Goal: Information Seeking & Learning: Learn about a topic

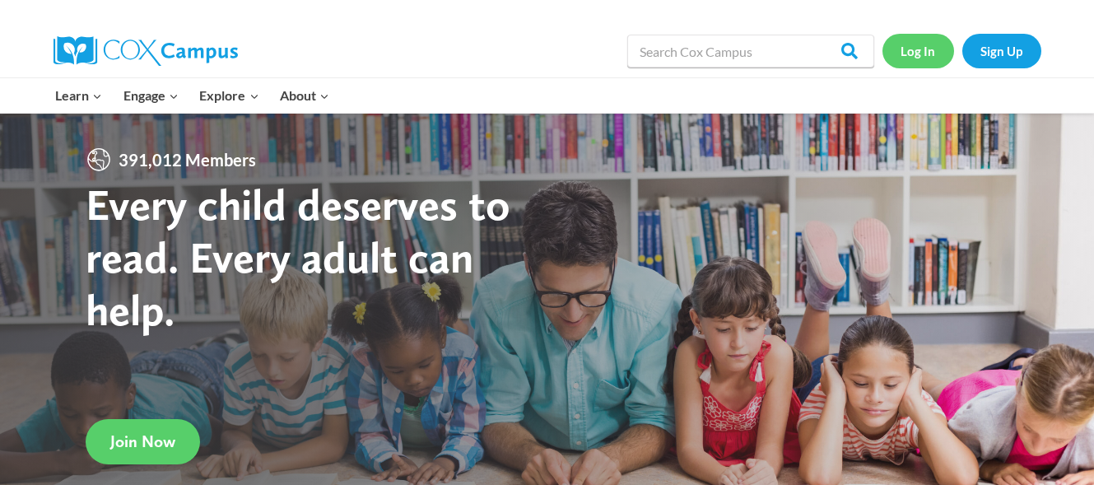
click at [927, 50] on link "Log In" at bounding box center [919, 51] width 72 height 34
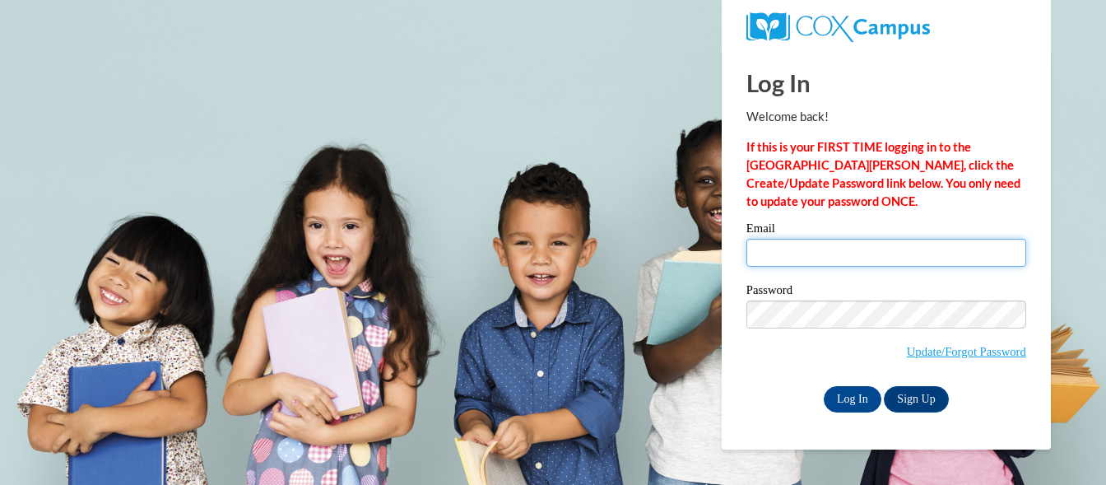
click at [780, 254] on input "Email" at bounding box center [887, 253] width 280 height 28
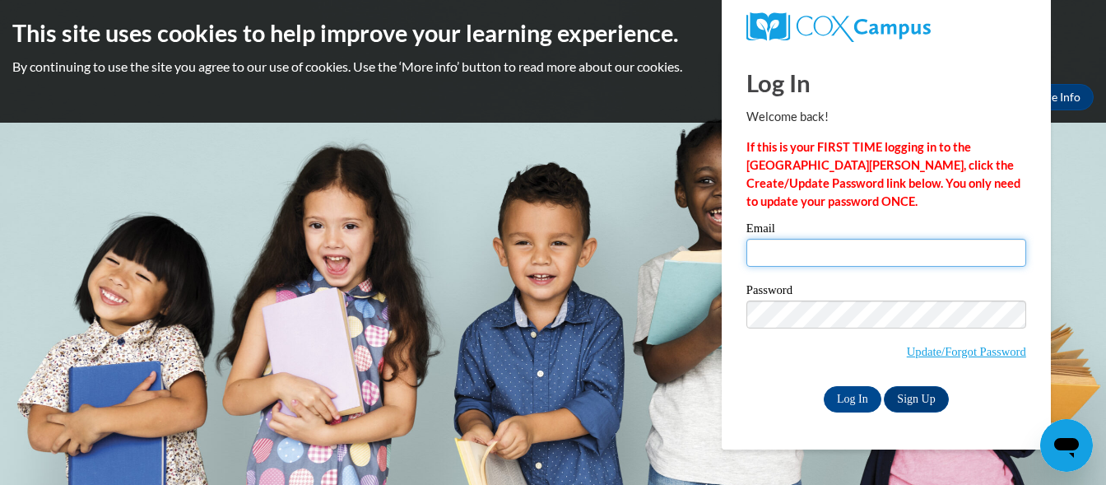
type input "[EMAIL_ADDRESS][DOMAIN_NAME]"
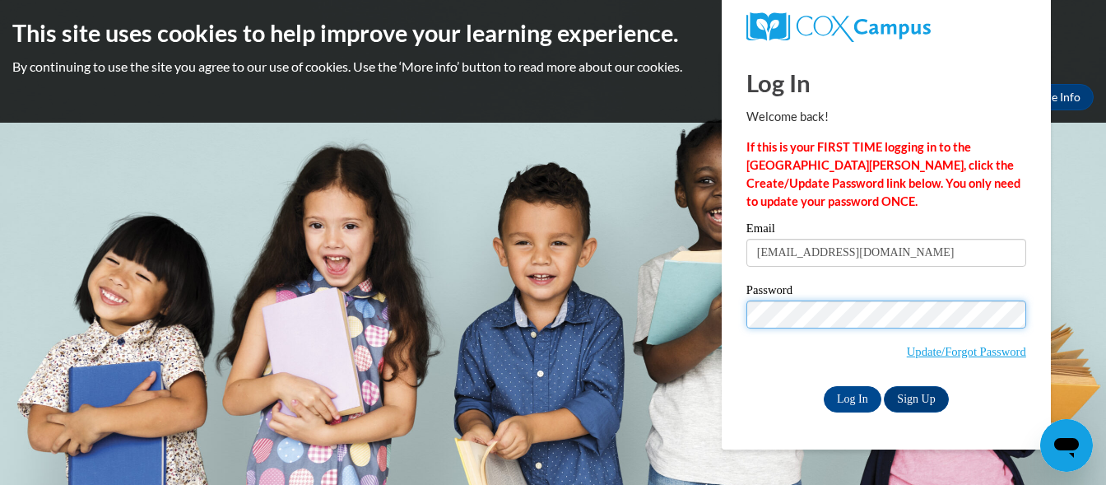
click at [824, 386] on input "Log In" at bounding box center [853, 399] width 58 height 26
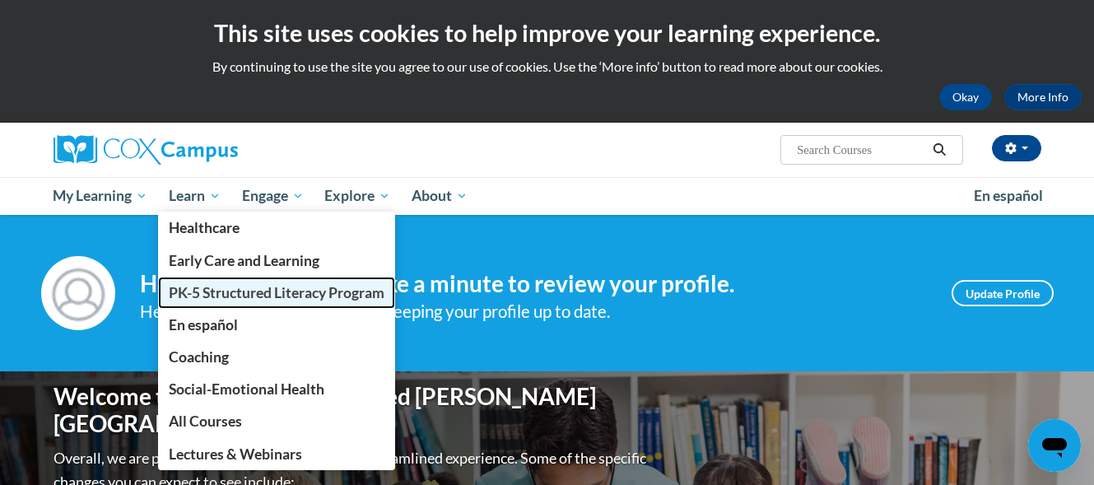
click at [199, 288] on span "PK-5 Structured Literacy Program" at bounding box center [277, 292] width 216 height 17
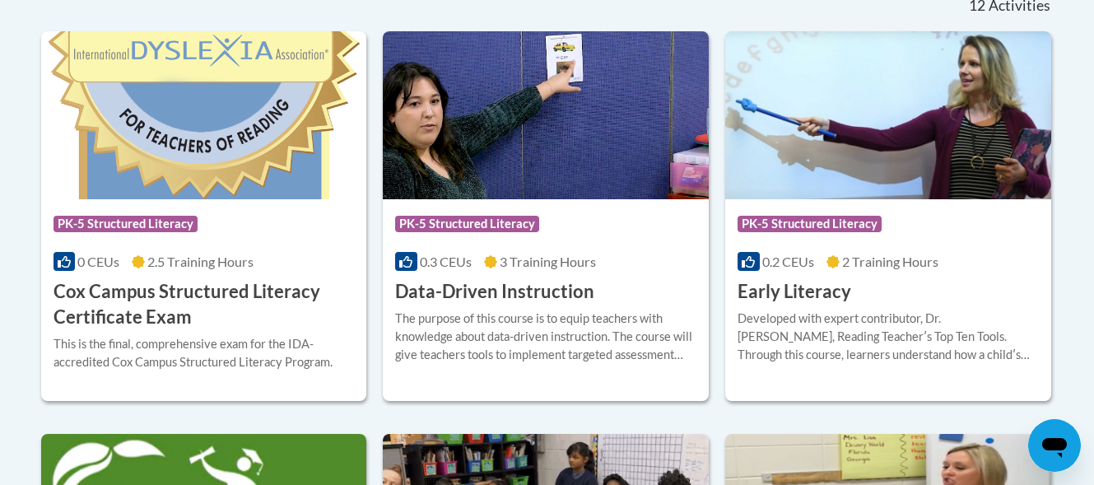
scroll to position [714, 0]
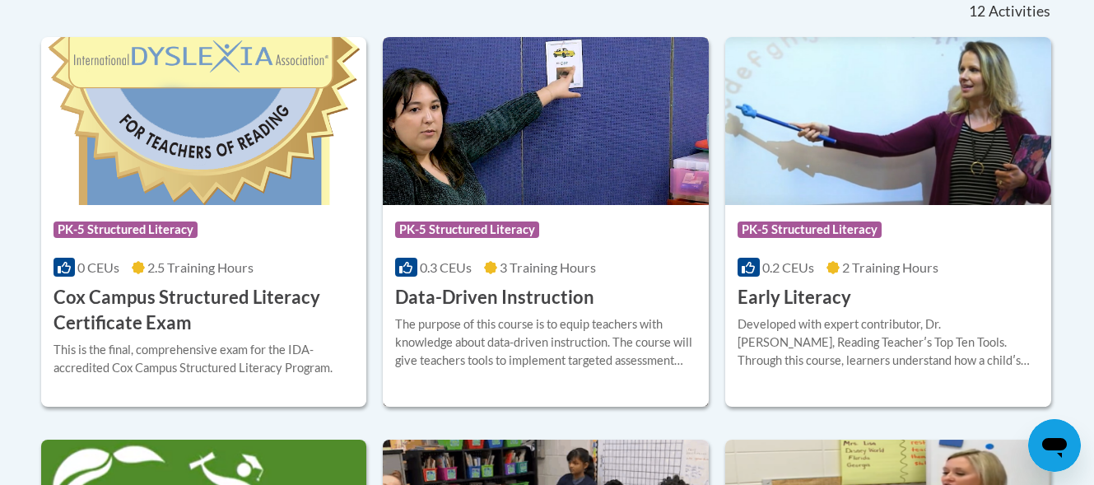
click at [561, 309] on h3 "Data-Driven Instruction" at bounding box center [494, 298] width 199 height 26
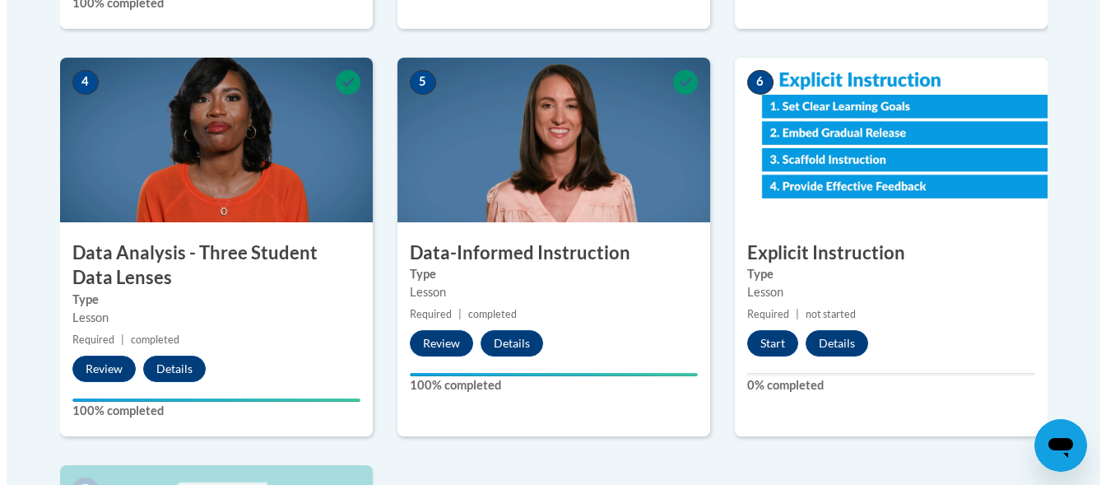
scroll to position [935, 0]
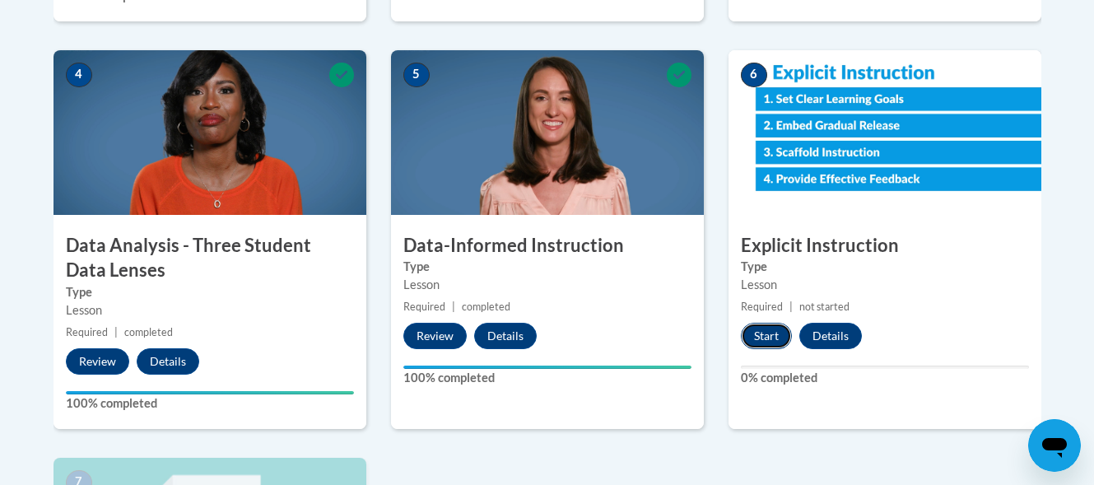
click at [765, 335] on button "Start" at bounding box center [766, 336] width 51 height 26
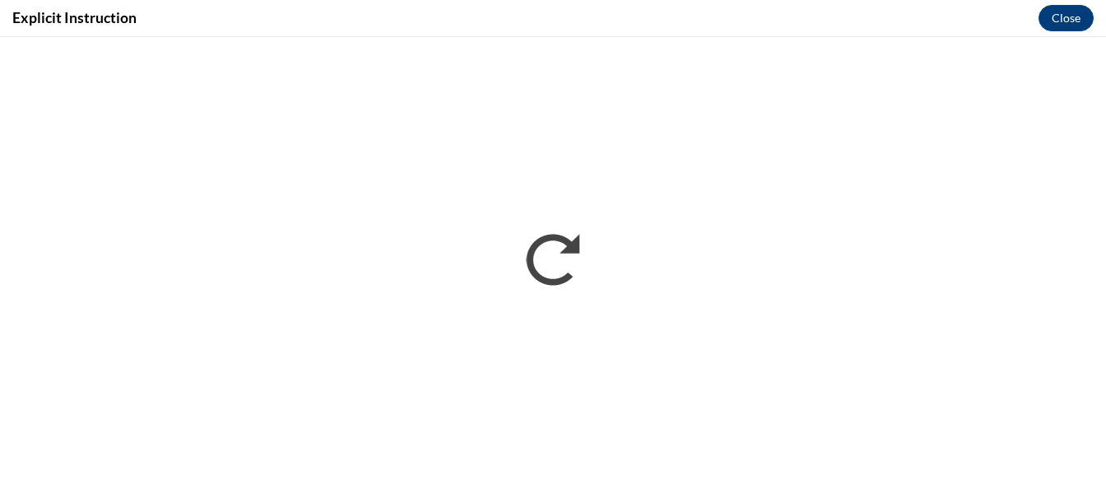
scroll to position [0, 0]
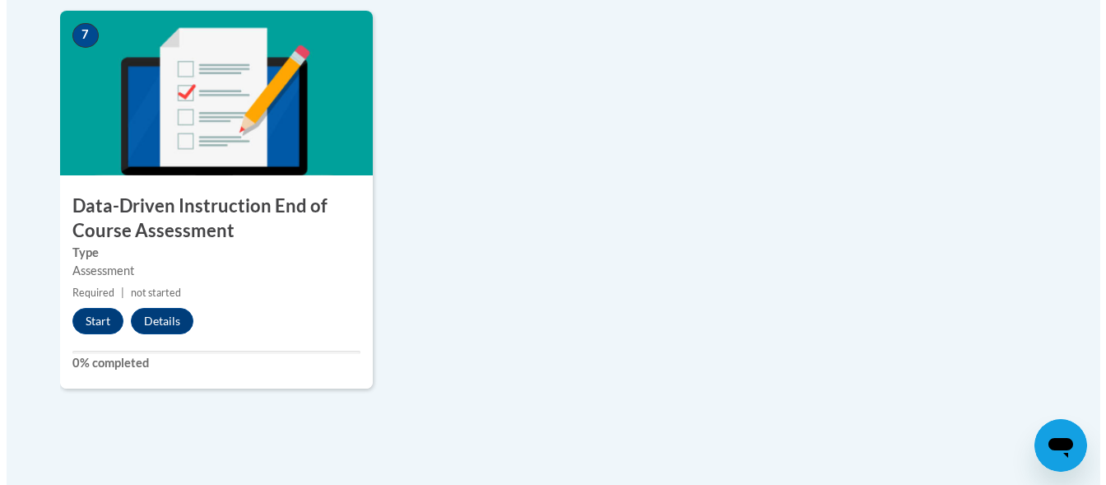
scroll to position [1379, 0]
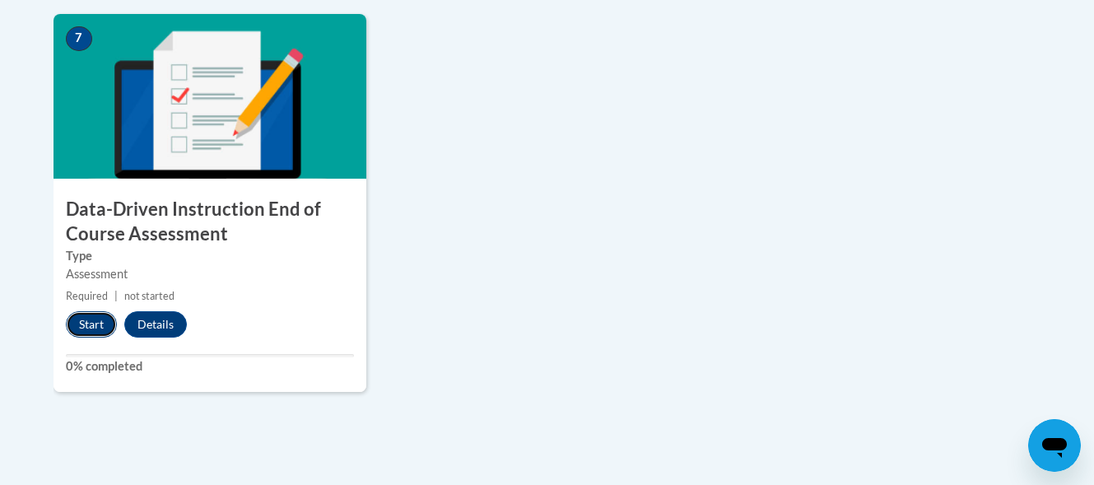
click at [82, 320] on button "Start" at bounding box center [91, 324] width 51 height 26
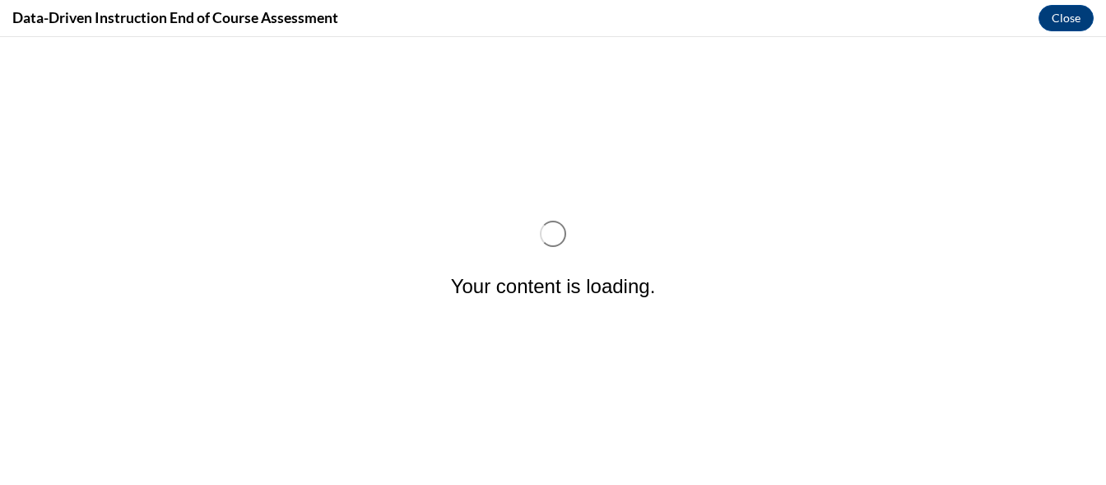
scroll to position [0, 0]
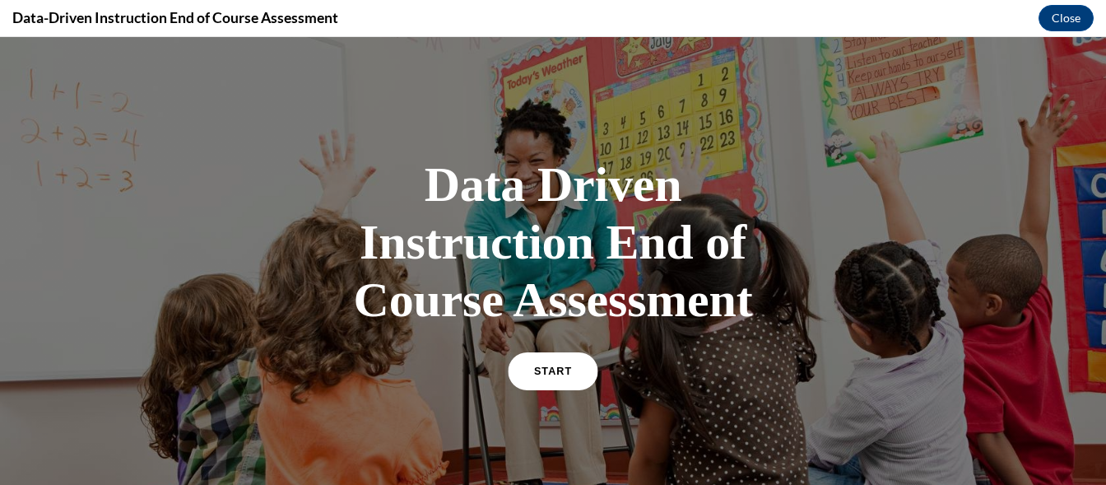
click at [552, 356] on link "START" at bounding box center [553, 371] width 90 height 38
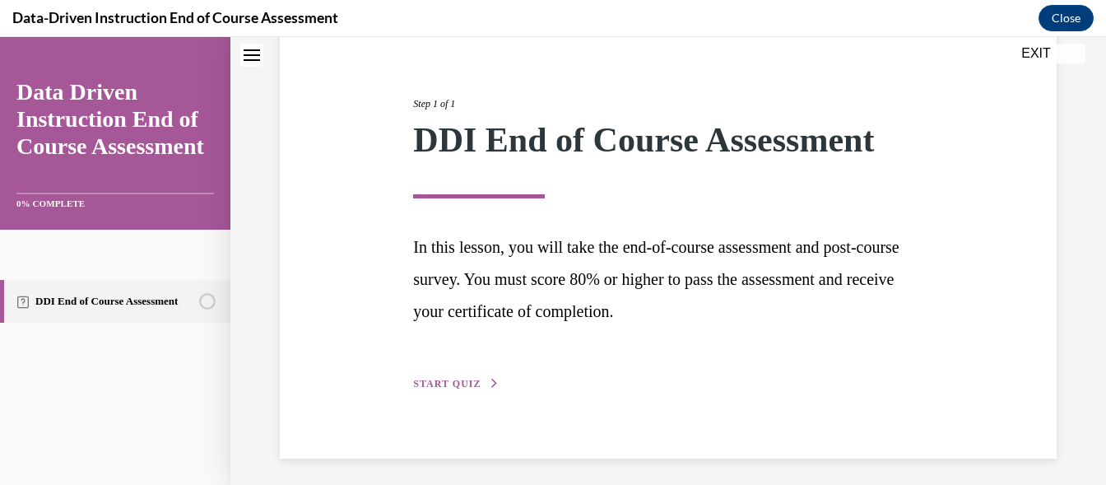
scroll to position [177, 0]
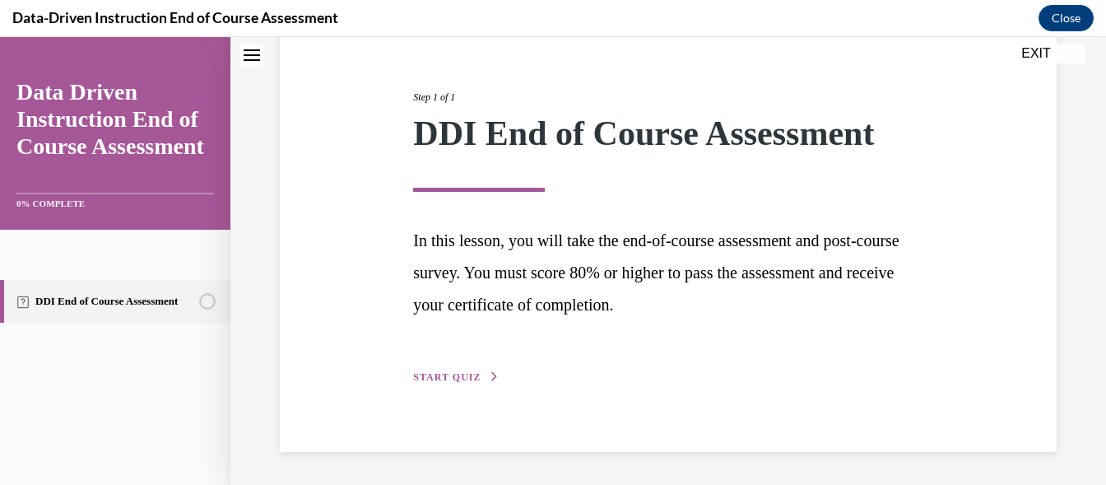
click at [431, 370] on button "START QUIZ" at bounding box center [456, 377] width 86 height 15
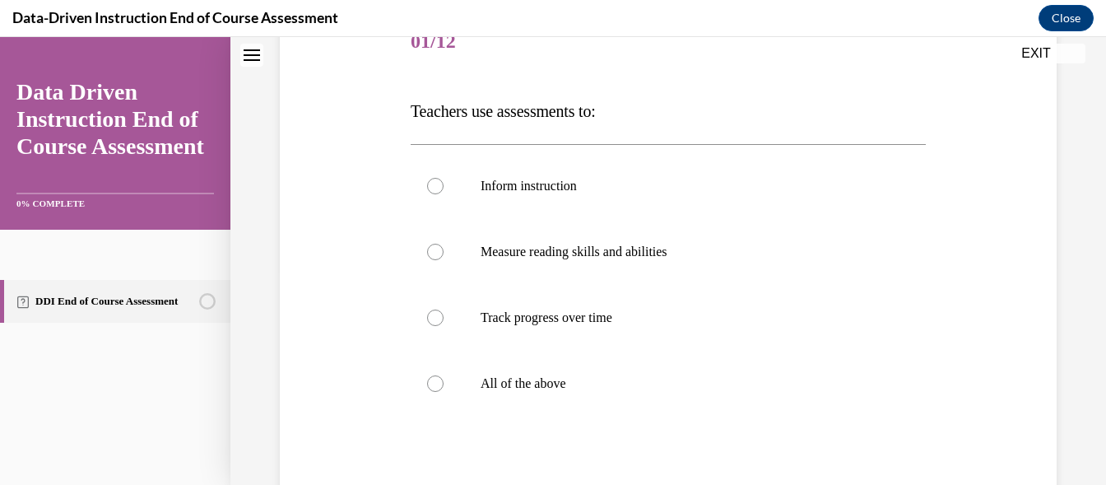
scroll to position [226, 0]
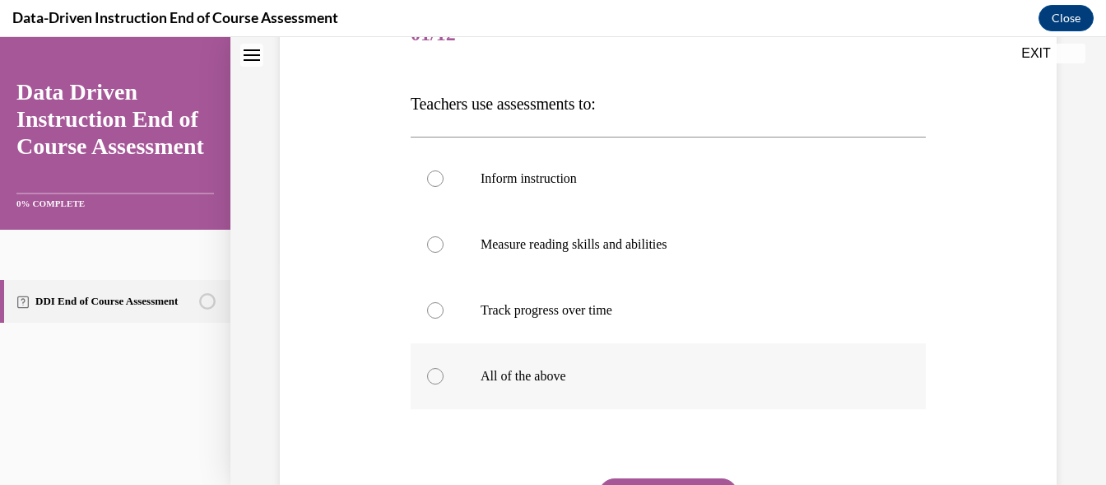
click at [431, 378] on div at bounding box center [435, 376] width 16 height 16
click at [431, 378] on input "All of the above" at bounding box center [435, 376] width 16 height 16
radio input "true"
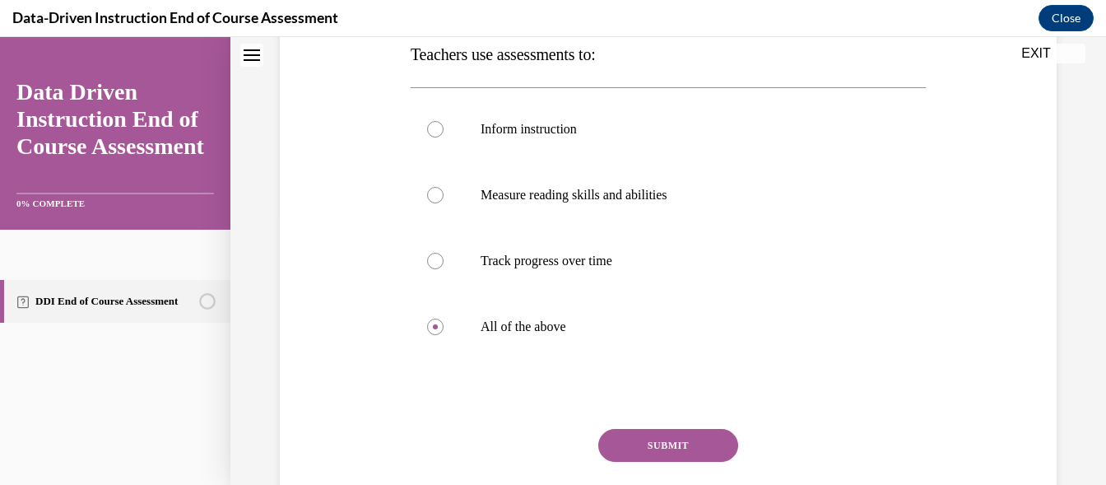
scroll to position [338, 0]
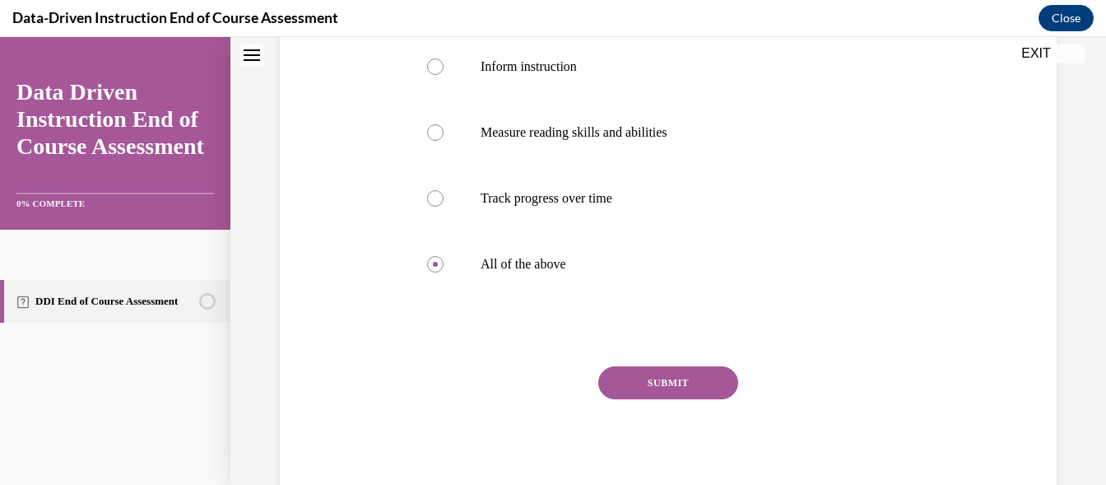
click at [651, 387] on button "SUBMIT" at bounding box center [669, 382] width 140 height 33
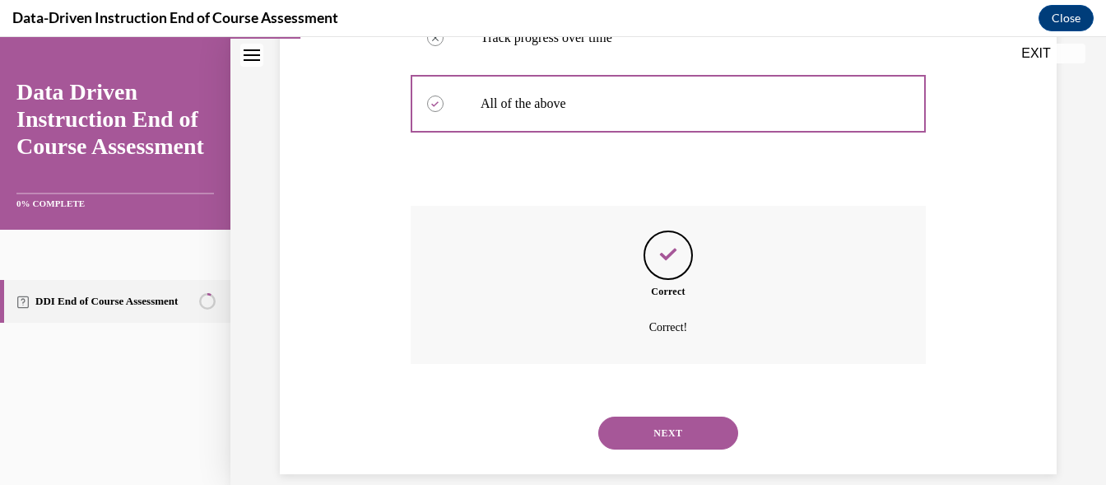
scroll to position [521, 0]
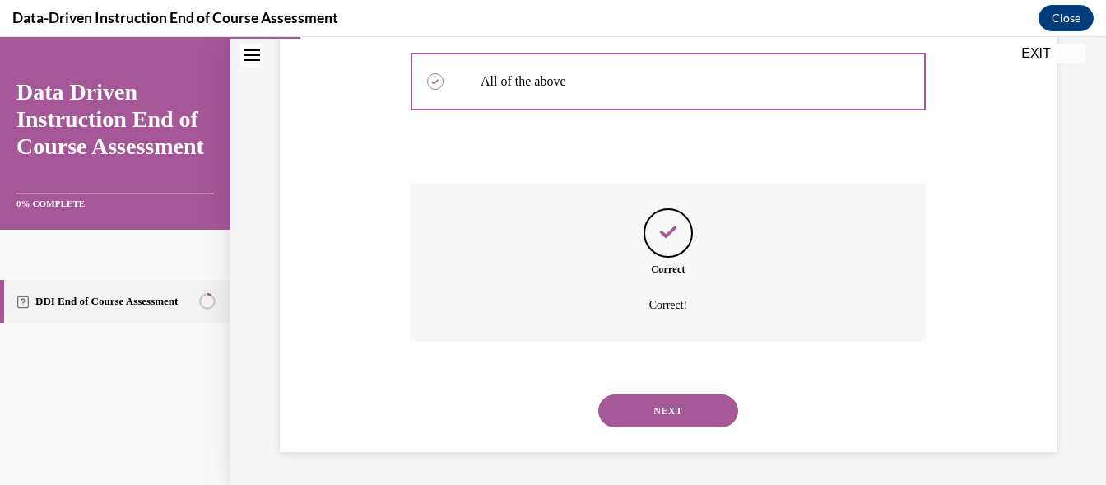
click at [683, 418] on button "NEXT" at bounding box center [669, 410] width 140 height 33
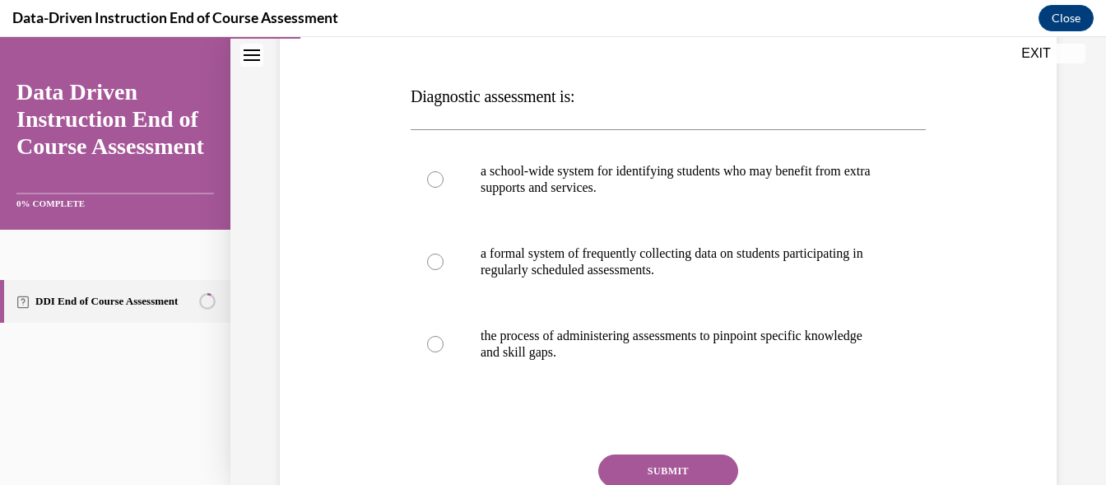
scroll to position [241, 0]
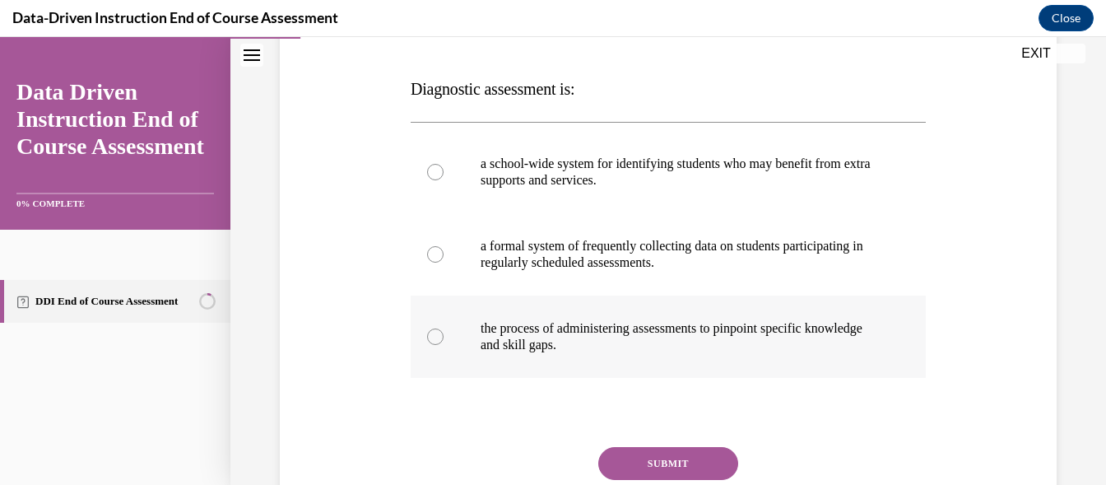
click at [435, 330] on div at bounding box center [435, 336] width 16 height 16
click at [435, 330] on input "the process of administering assessments to pinpoint specific knowledge and ski…" at bounding box center [435, 336] width 16 height 16
radio input "true"
click at [680, 464] on button "SUBMIT" at bounding box center [669, 463] width 140 height 33
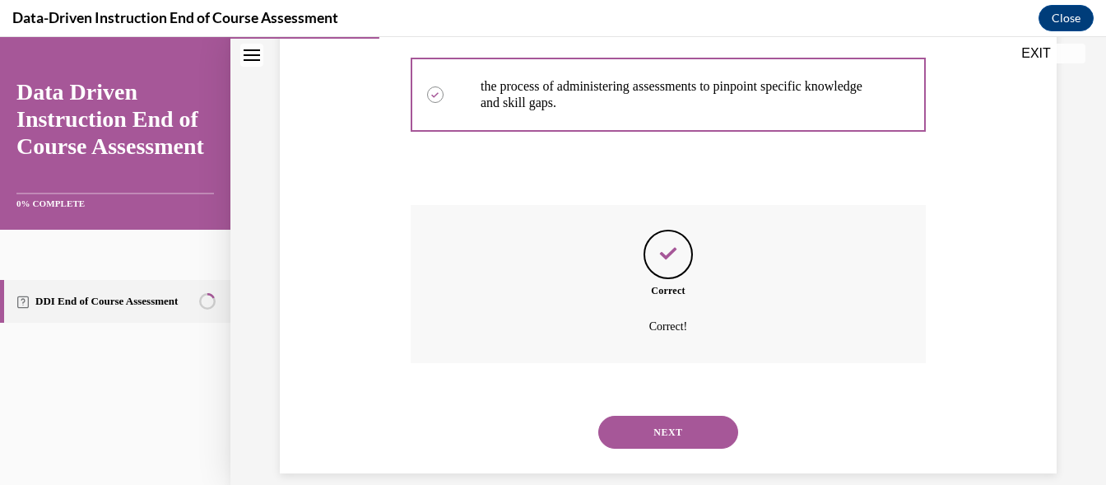
scroll to position [505, 0]
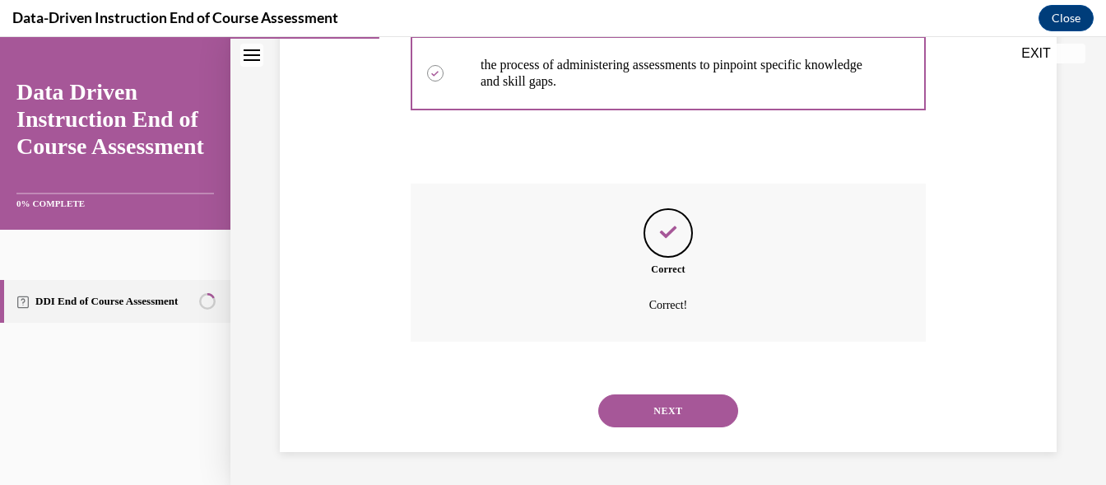
click at [667, 407] on button "NEXT" at bounding box center [669, 410] width 140 height 33
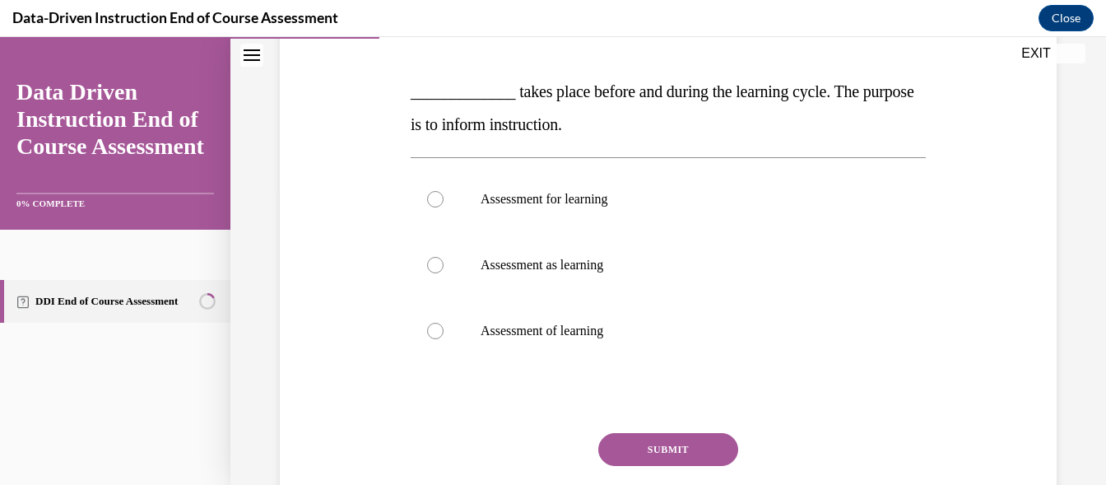
scroll to position [311, 0]
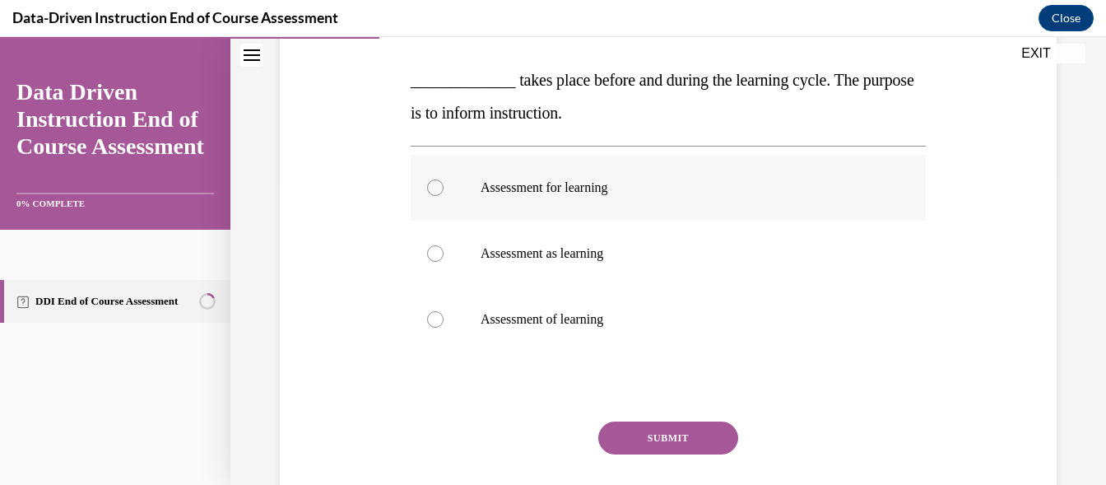
click at [432, 184] on div at bounding box center [435, 187] width 16 height 16
click at [432, 184] on input "Assessment for learning" at bounding box center [435, 187] width 16 height 16
radio input "true"
click at [651, 427] on button "SUBMIT" at bounding box center [669, 438] width 140 height 33
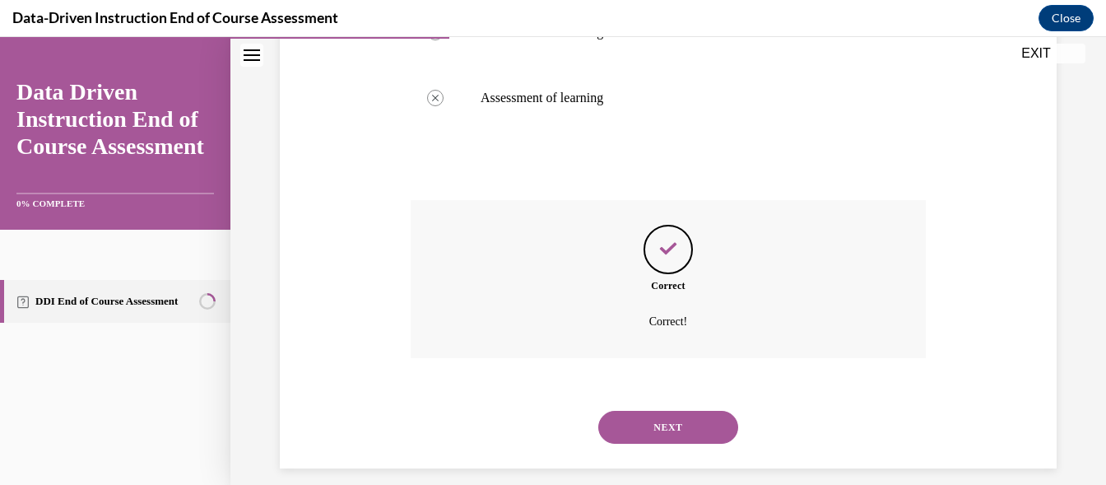
scroll to position [549, 0]
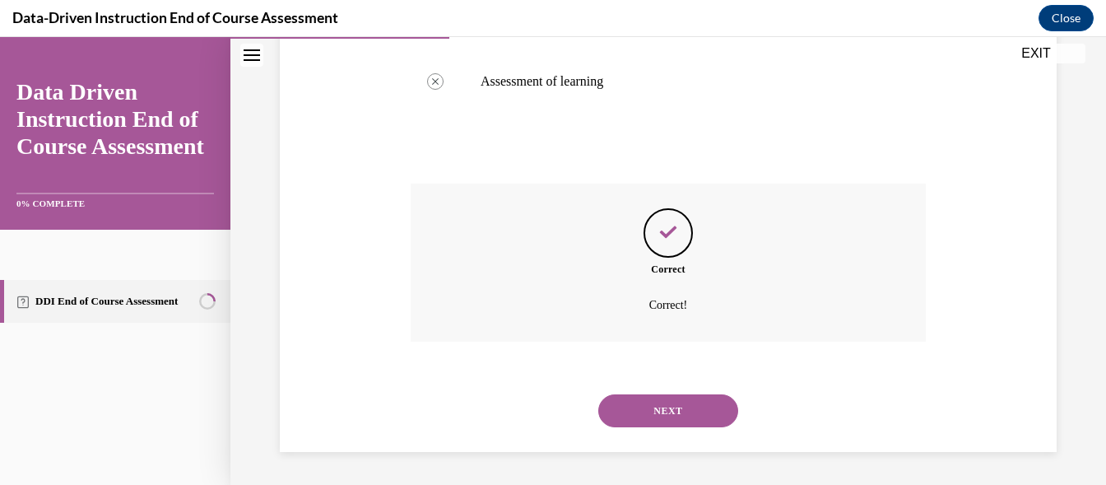
click at [664, 408] on button "NEXT" at bounding box center [669, 410] width 140 height 33
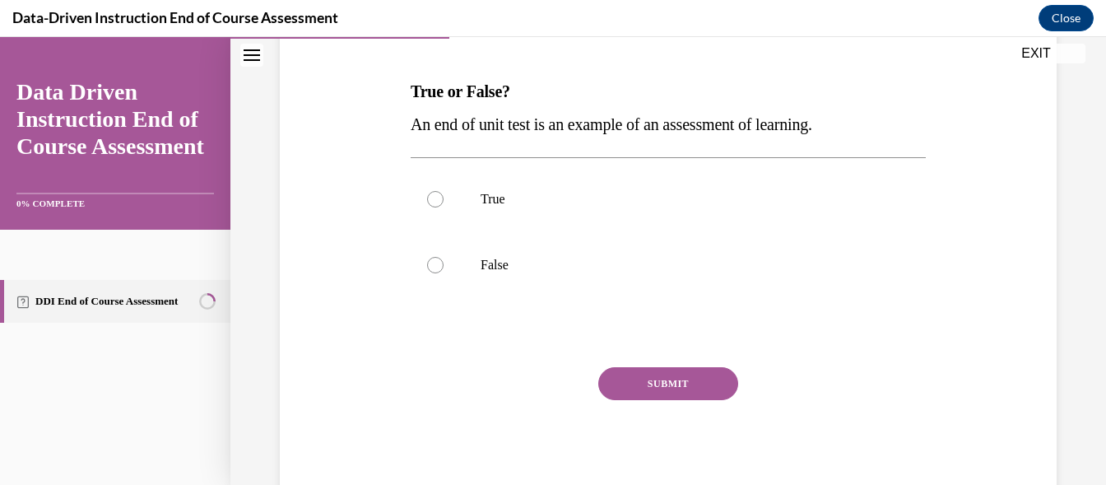
scroll to position [237, 0]
click at [431, 197] on div at bounding box center [435, 201] width 16 height 16
click at [431, 197] on input "True" at bounding box center [435, 201] width 16 height 16
radio input "true"
click at [703, 387] on button "SUBMIT" at bounding box center [669, 385] width 140 height 33
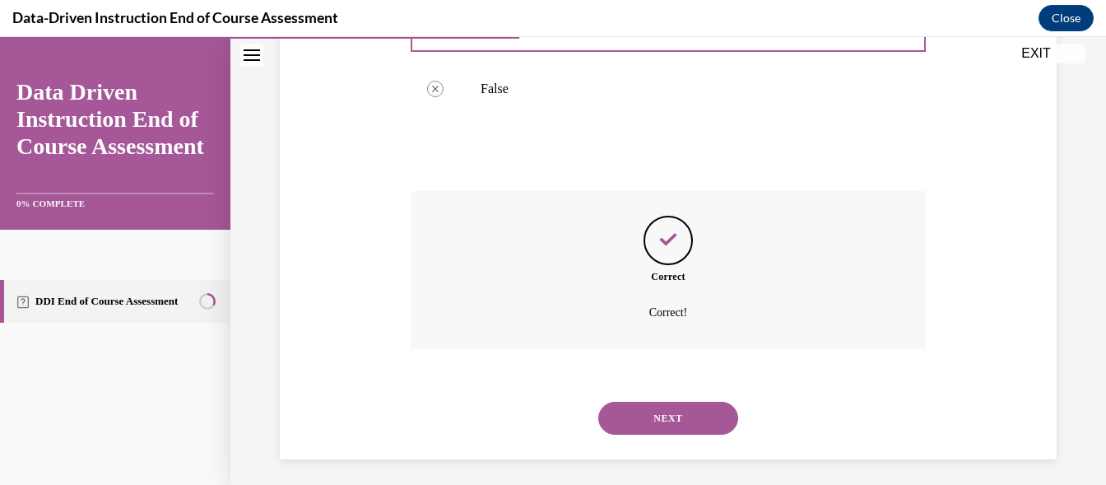
scroll to position [422, 0]
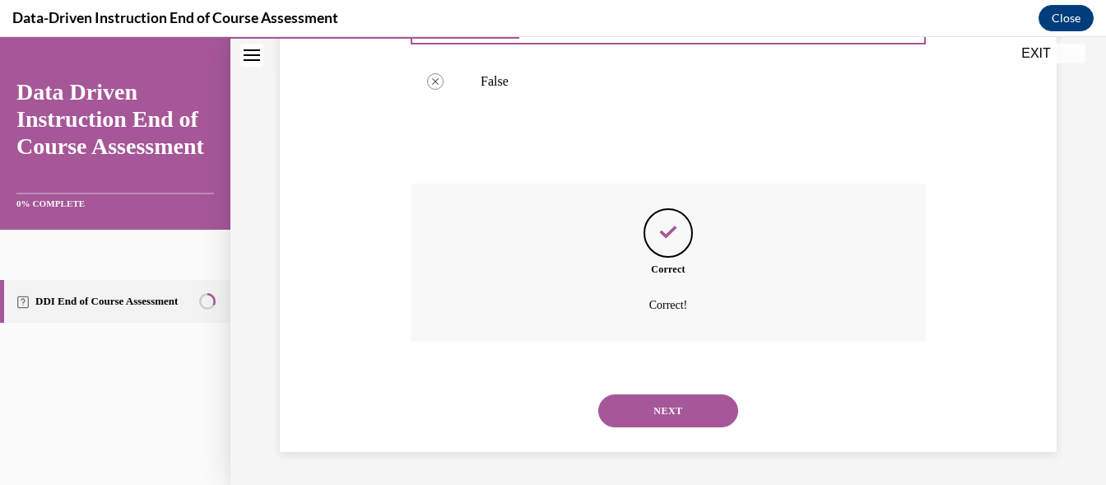
click at [681, 420] on button "NEXT" at bounding box center [669, 410] width 140 height 33
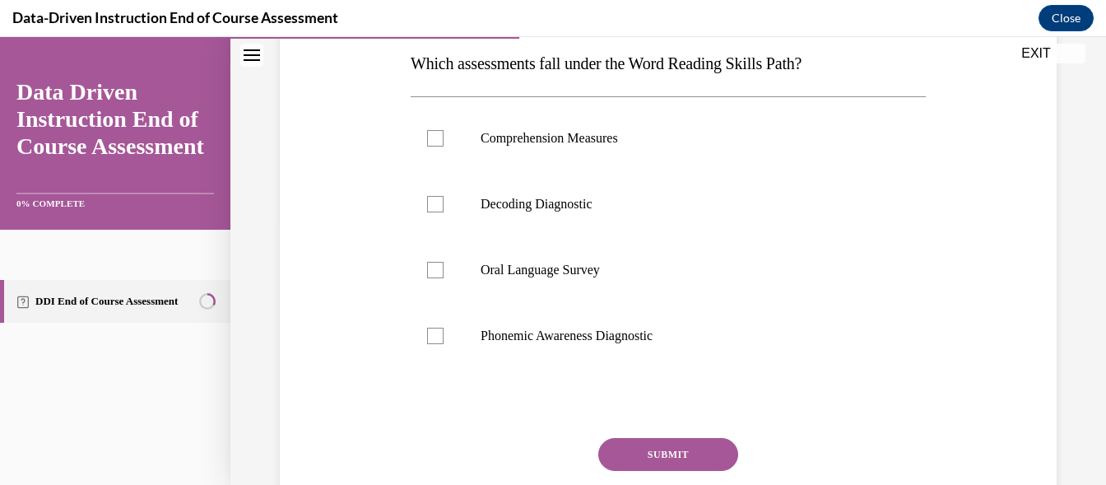
scroll to position [268, 0]
click at [430, 198] on div at bounding box center [435, 202] width 16 height 16
click at [430, 198] on input "Decoding Diagnostic" at bounding box center [435, 202] width 16 height 16
checkbox input "true"
click at [427, 326] on div at bounding box center [435, 334] width 16 height 16
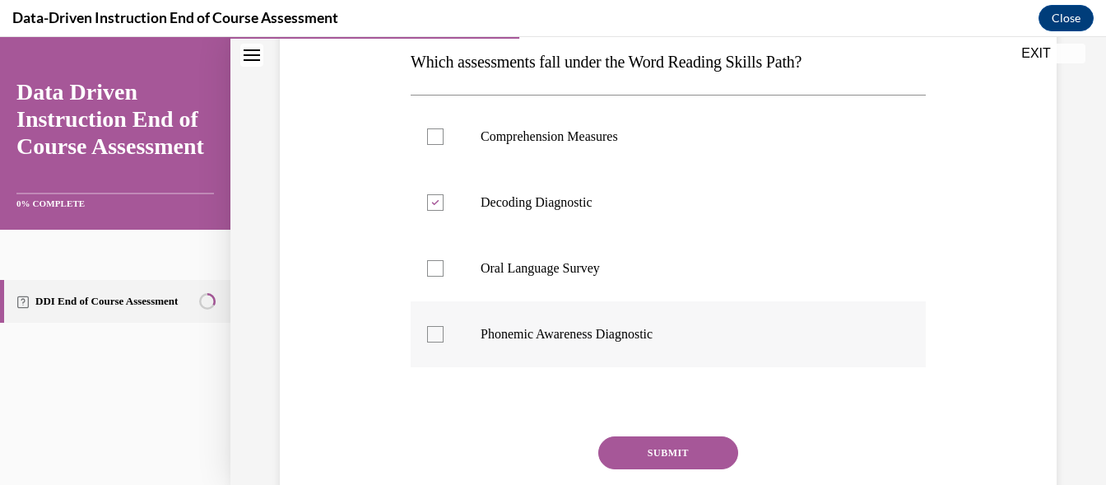
click at [427, 326] on input "Phonemic Awareness Diagnostic" at bounding box center [435, 334] width 16 height 16
checkbox input "true"
click at [663, 449] on button "SUBMIT" at bounding box center [669, 452] width 140 height 33
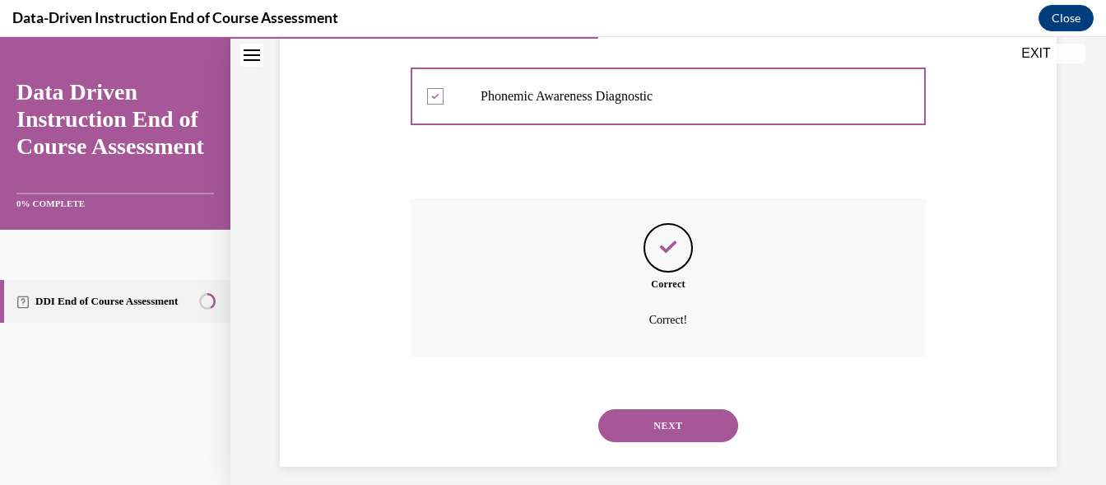
scroll to position [510, 0]
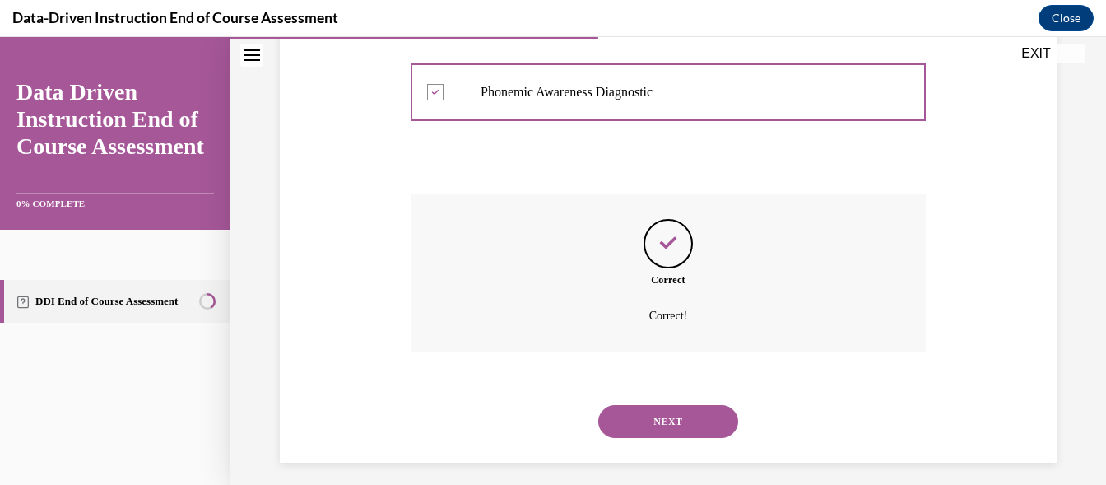
click at [669, 419] on button "NEXT" at bounding box center [669, 421] width 140 height 33
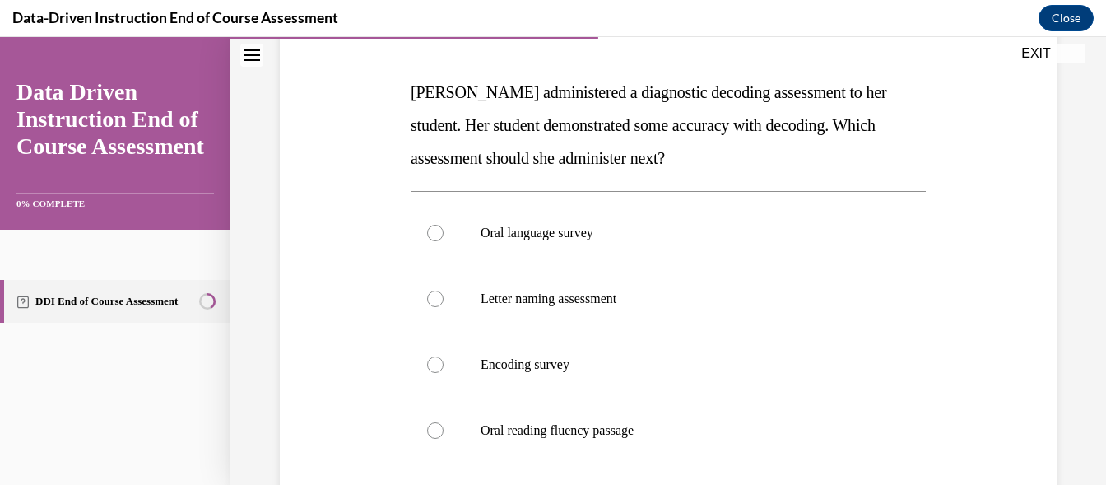
scroll to position [236, 0]
click at [433, 364] on div at bounding box center [435, 366] width 16 height 16
click at [433, 364] on input "Encoding survey" at bounding box center [435, 366] width 16 height 16
radio input "true"
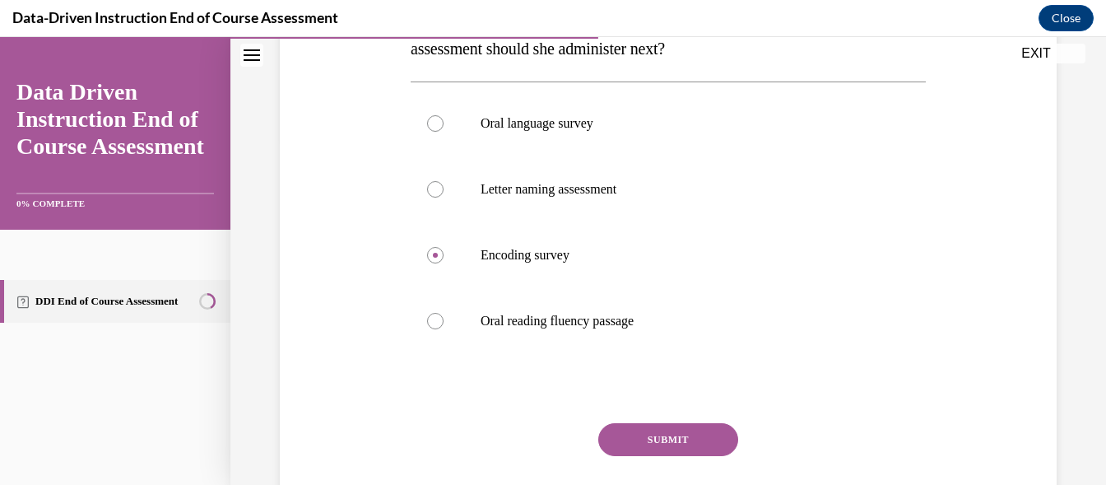
scroll to position [404, 0]
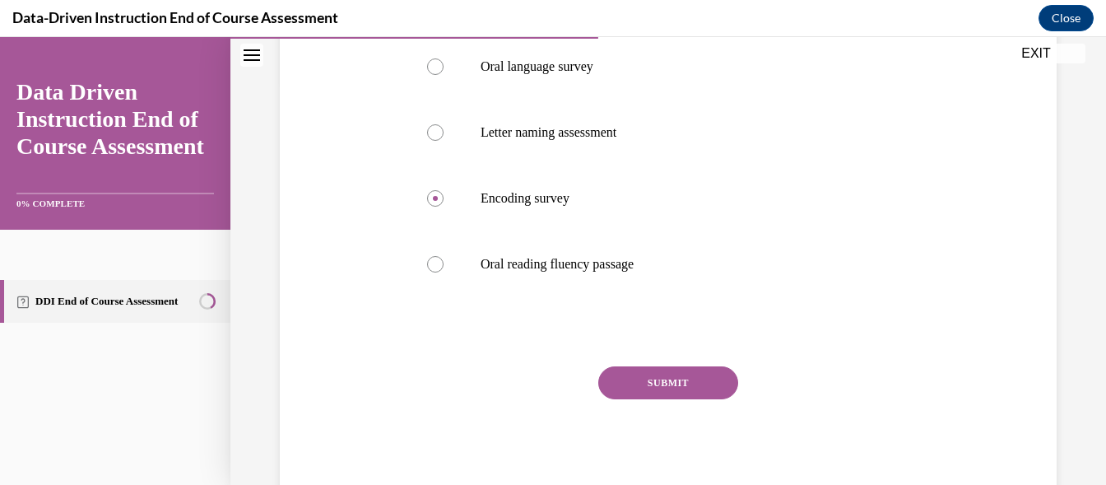
click at [627, 378] on button "SUBMIT" at bounding box center [669, 382] width 140 height 33
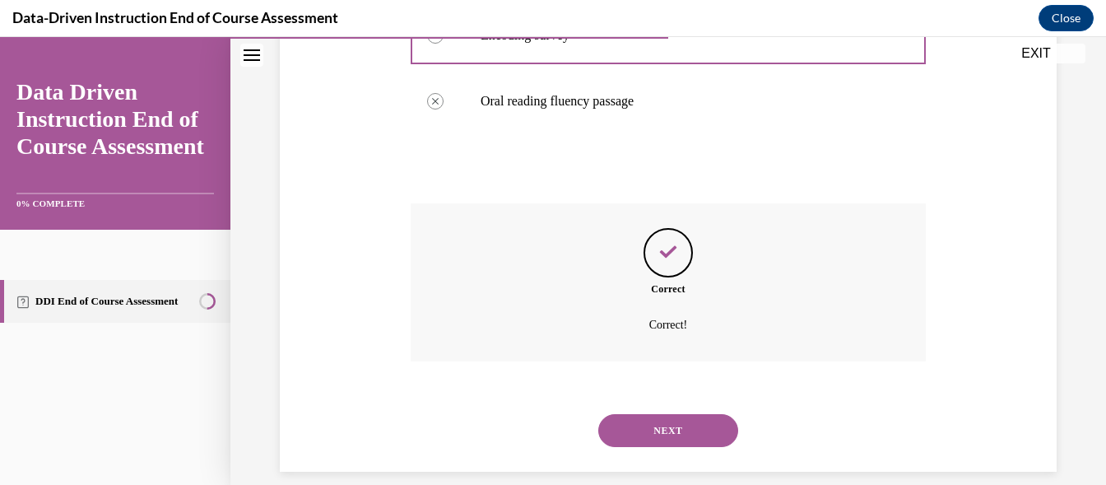
scroll to position [587, 0]
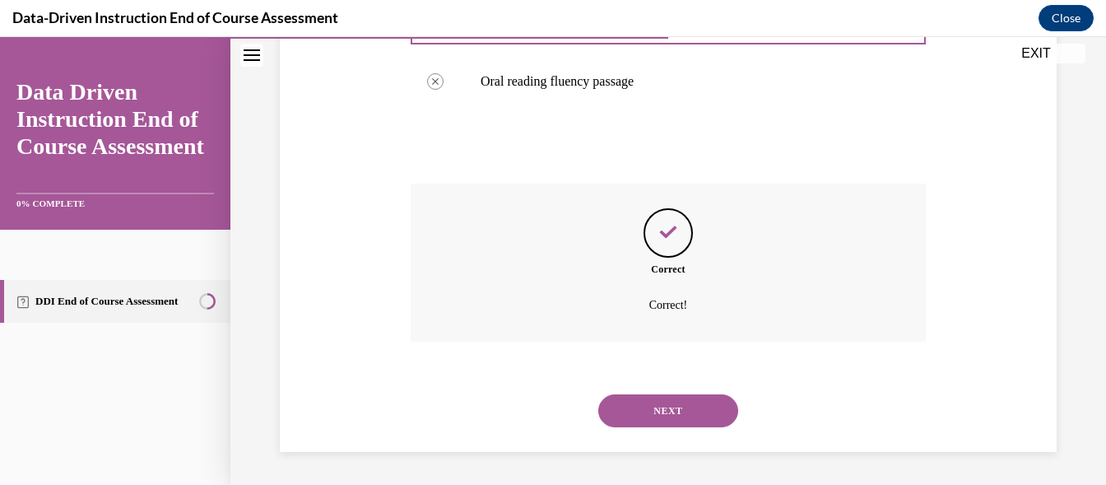
click at [691, 400] on button "NEXT" at bounding box center [669, 410] width 140 height 33
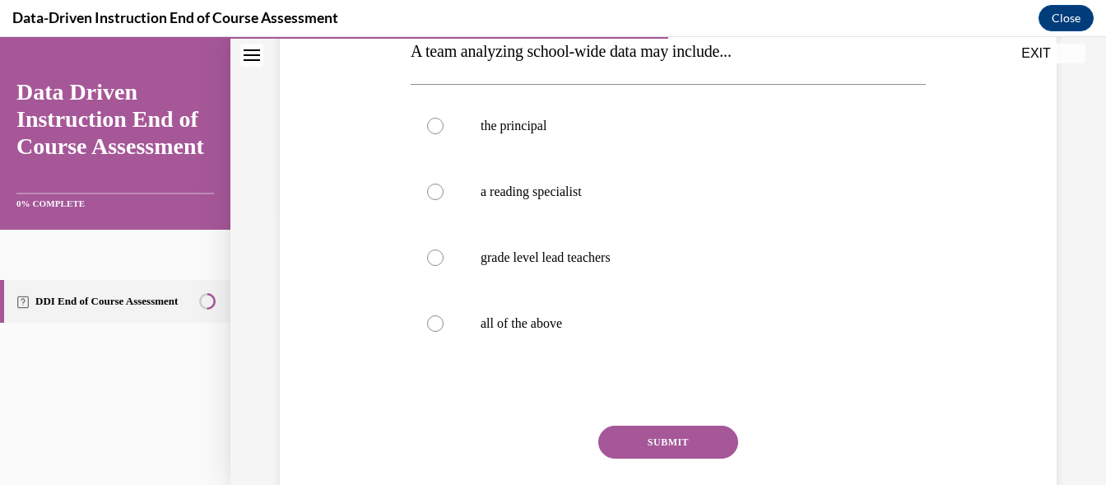
scroll to position [273, 0]
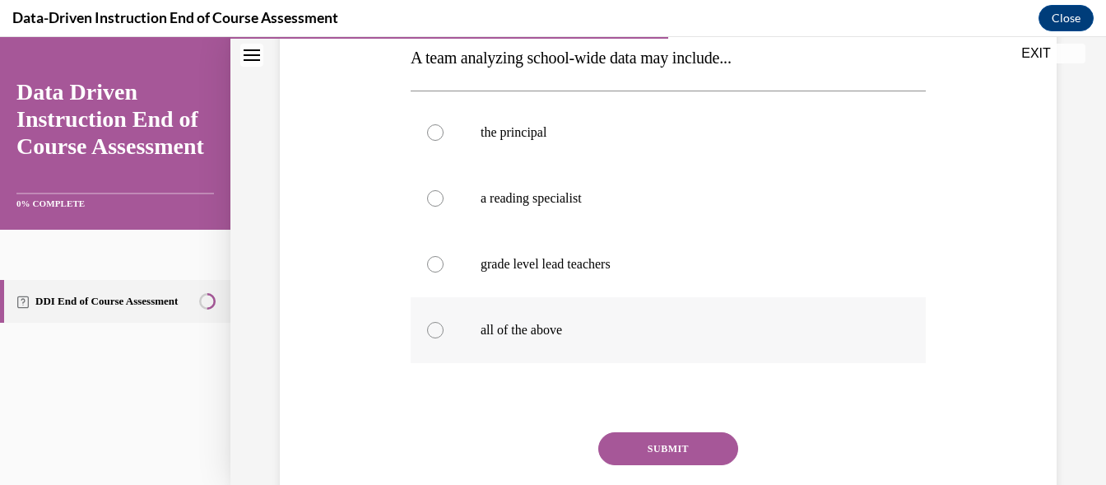
click at [434, 328] on div at bounding box center [435, 330] width 16 height 16
click at [434, 328] on input "all of the above" at bounding box center [435, 330] width 16 height 16
radio input "true"
click at [660, 446] on button "SUBMIT" at bounding box center [669, 448] width 140 height 33
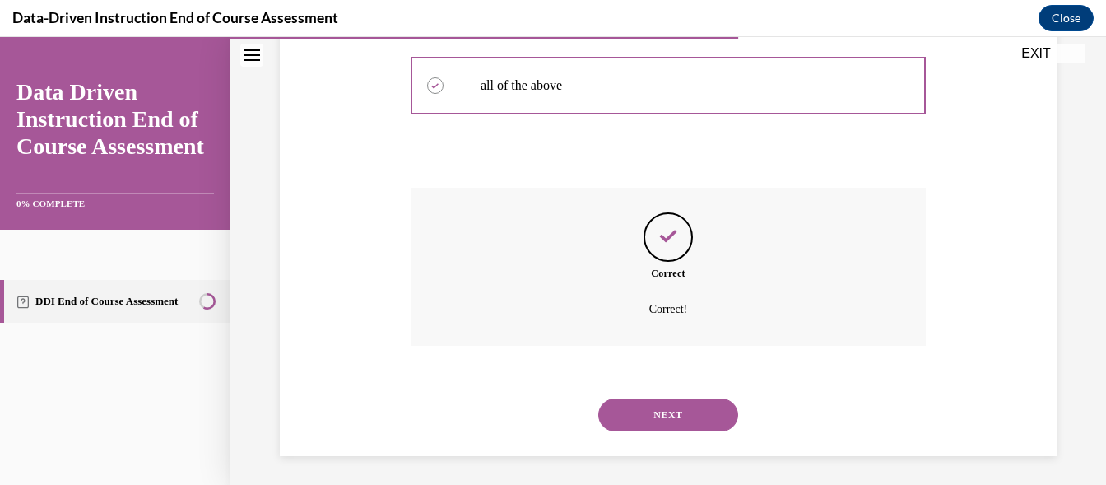
scroll to position [521, 0]
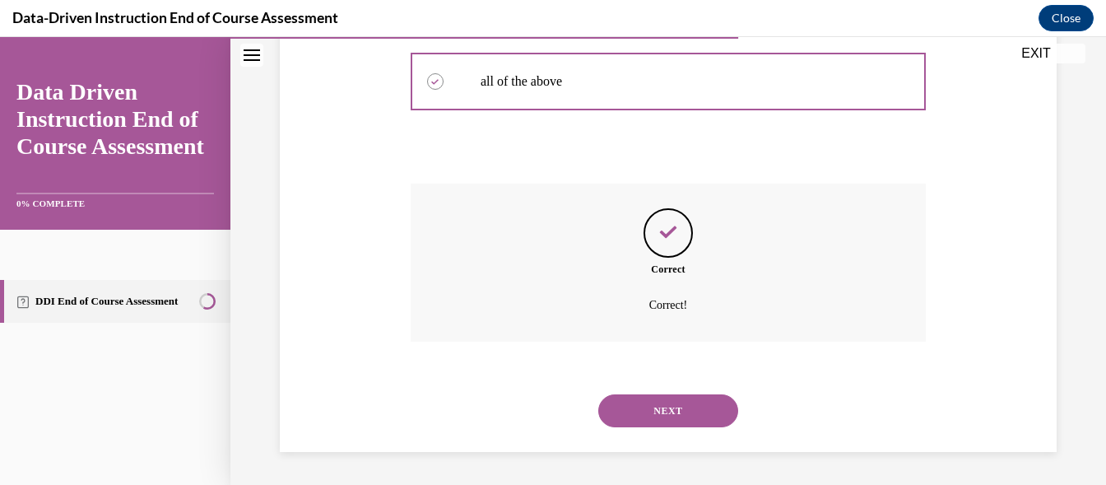
click at [703, 398] on button "NEXT" at bounding box center [669, 410] width 140 height 33
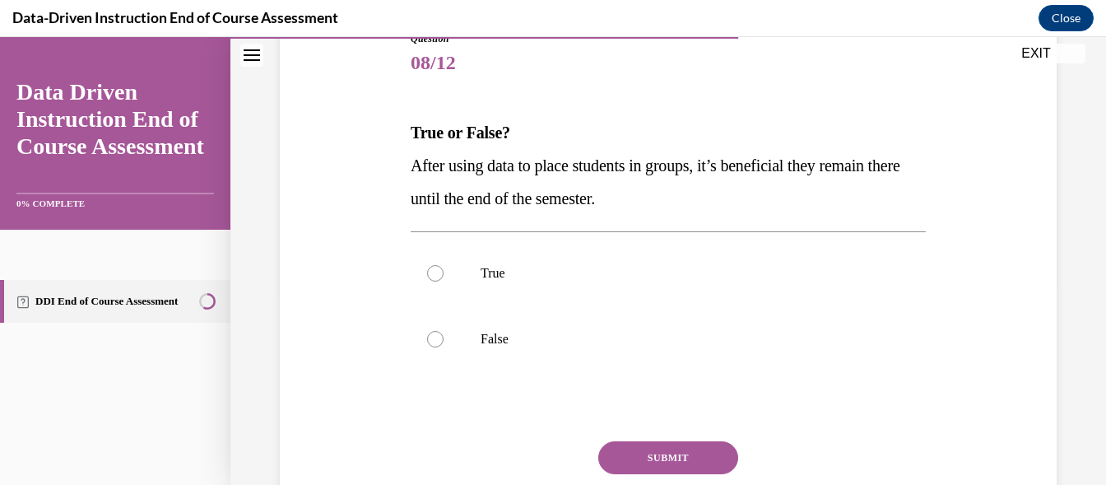
scroll to position [201, 0]
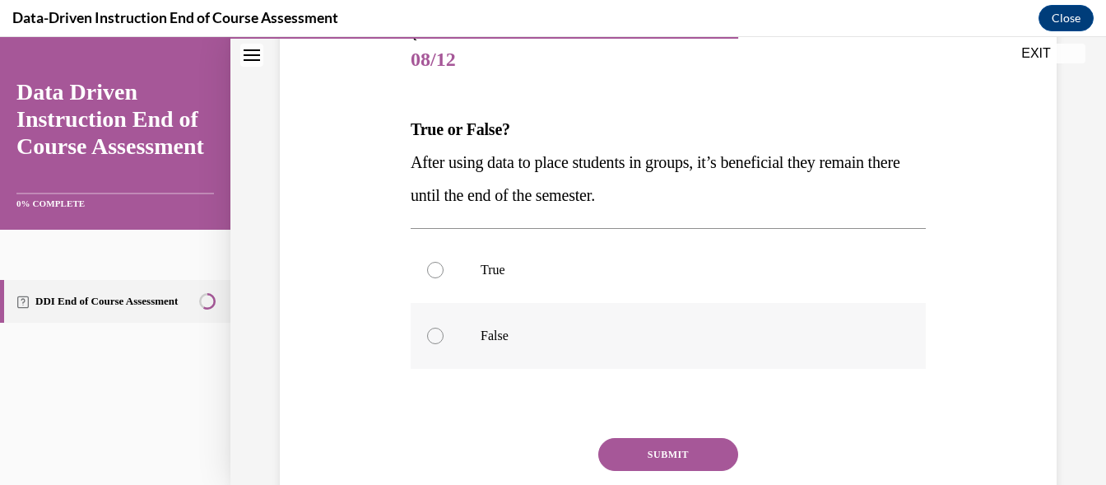
click at [431, 326] on label "False" at bounding box center [668, 336] width 515 height 66
click at [431, 328] on input "False" at bounding box center [435, 336] width 16 height 16
radio input "true"
click at [662, 450] on button "SUBMIT" at bounding box center [669, 454] width 140 height 33
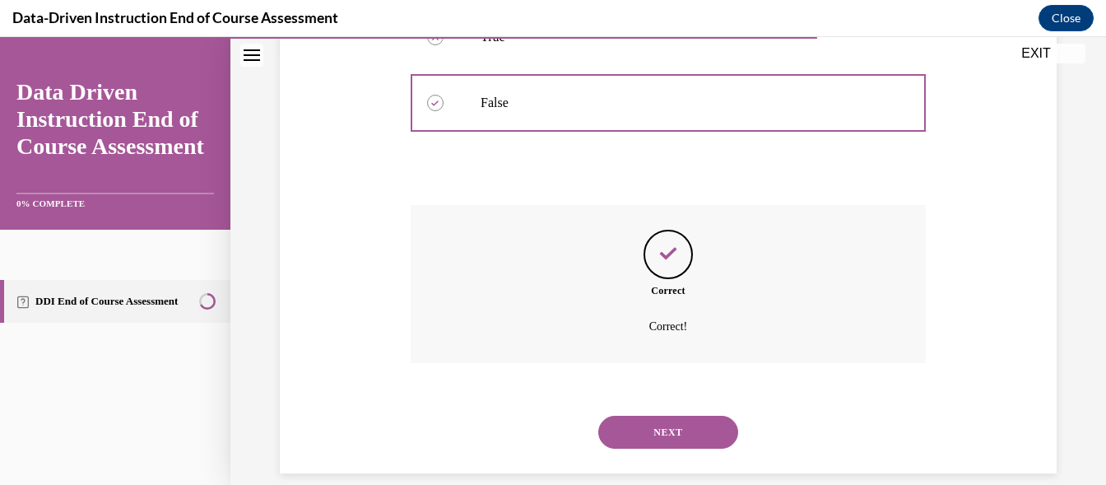
scroll to position [440, 0]
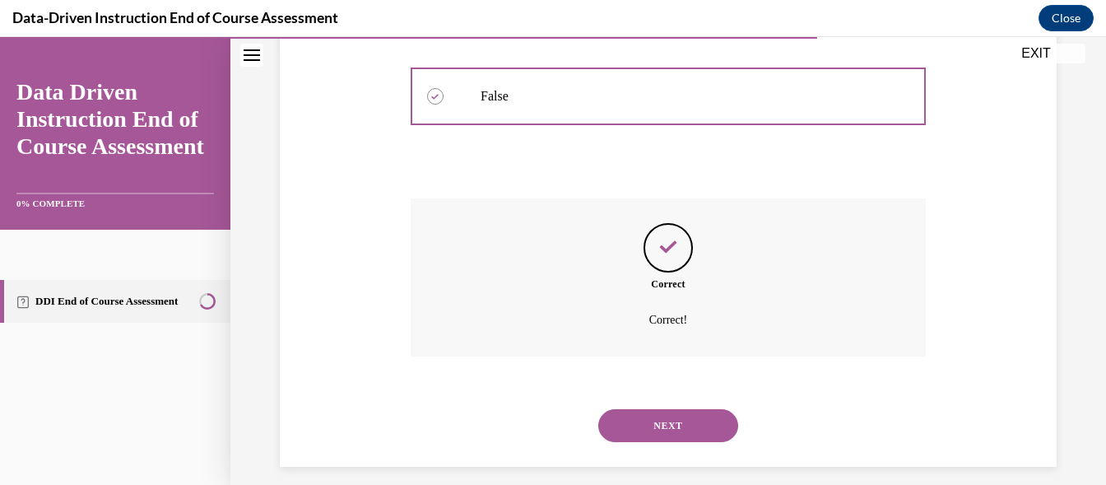
click at [697, 426] on button "NEXT" at bounding box center [669, 425] width 140 height 33
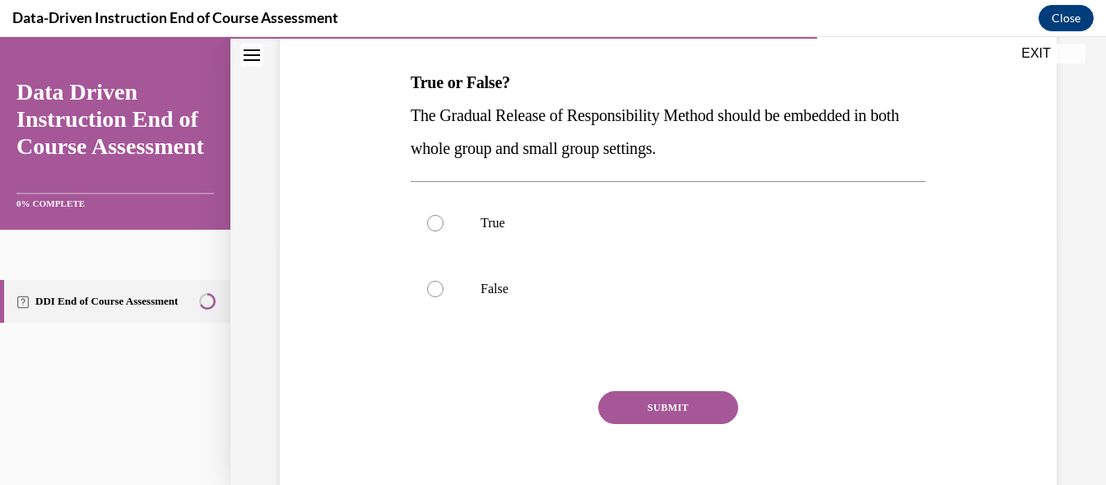
scroll to position [269, 0]
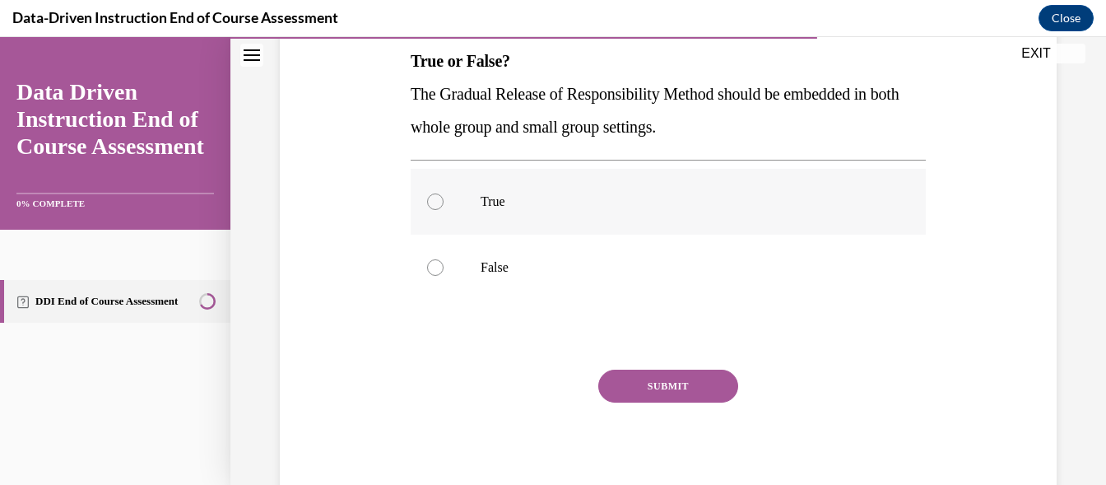
click at [429, 201] on div at bounding box center [435, 201] width 16 height 16
click at [429, 201] on input "True" at bounding box center [435, 201] width 16 height 16
radio input "true"
click at [696, 383] on button "SUBMIT" at bounding box center [669, 386] width 140 height 33
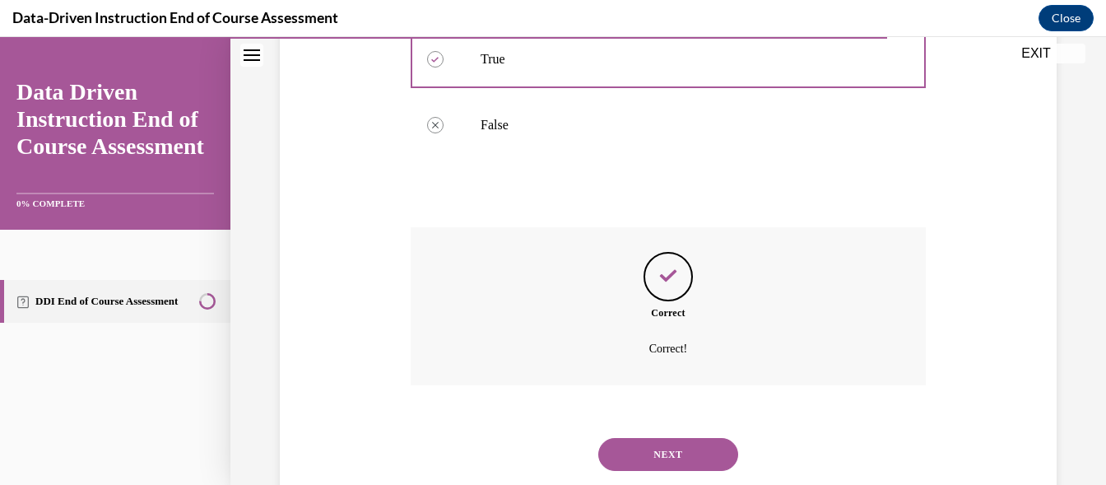
scroll to position [455, 0]
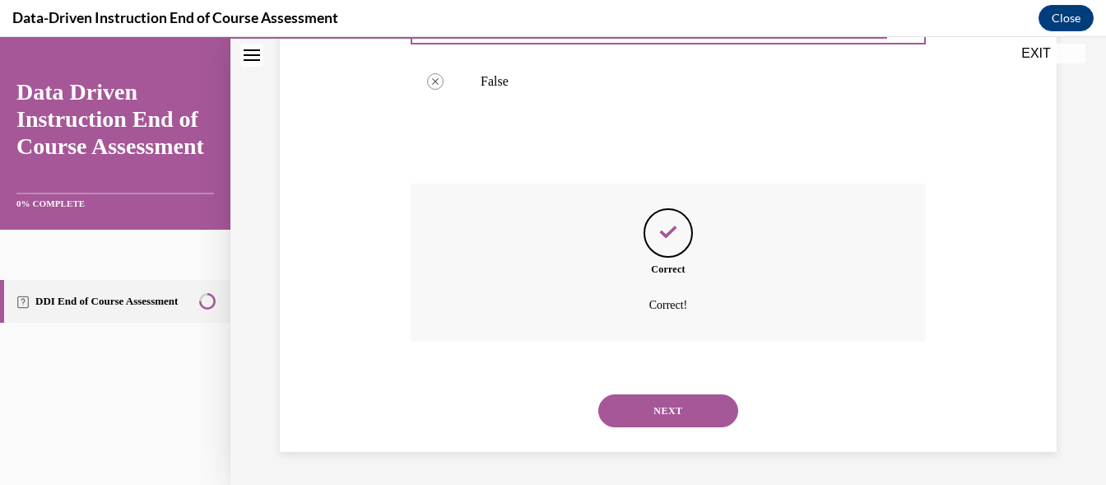
click at [699, 407] on button "NEXT" at bounding box center [669, 410] width 140 height 33
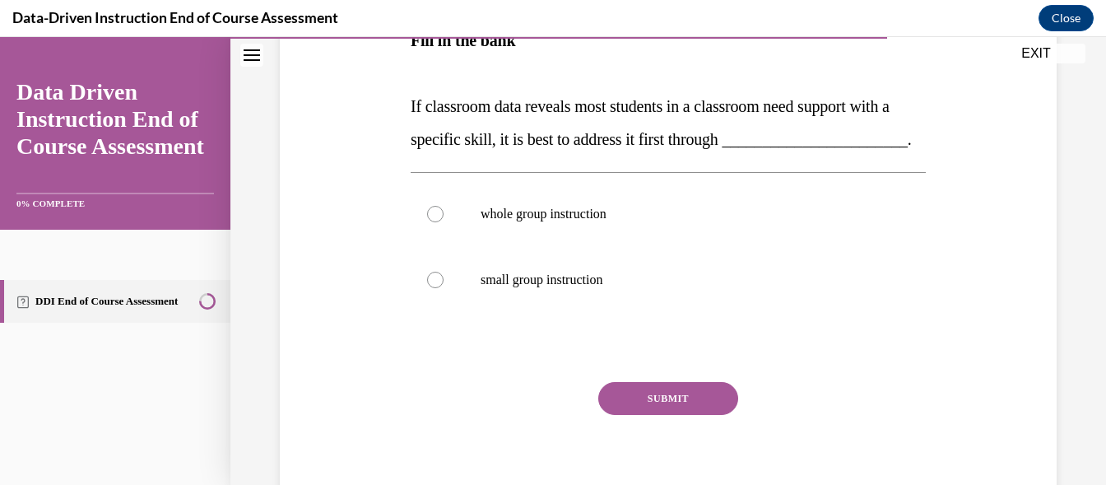
scroll to position [322, 0]
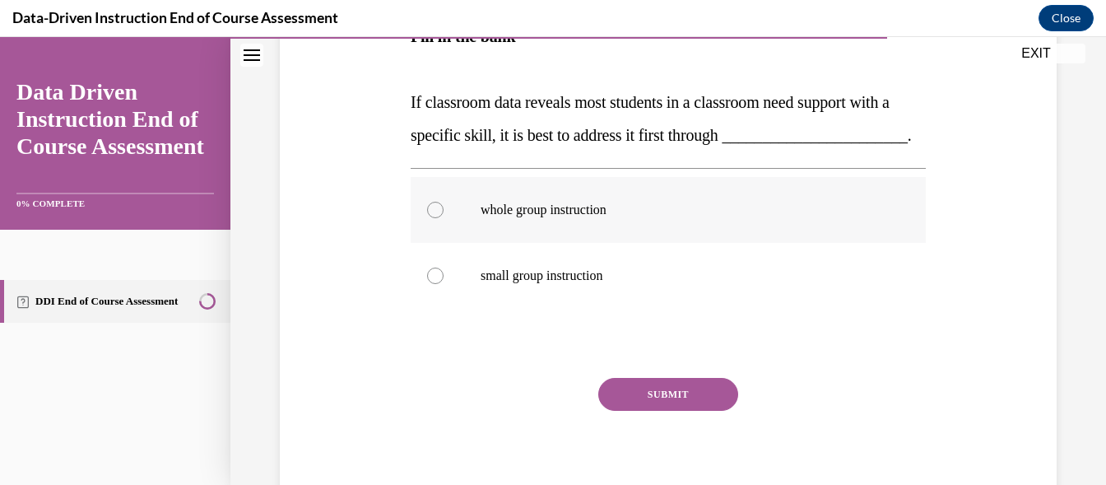
click at [433, 218] on div at bounding box center [435, 210] width 16 height 16
click at [433, 218] on input "whole group instruction" at bounding box center [435, 210] width 16 height 16
radio input "true"
click at [693, 411] on button "SUBMIT" at bounding box center [669, 394] width 140 height 33
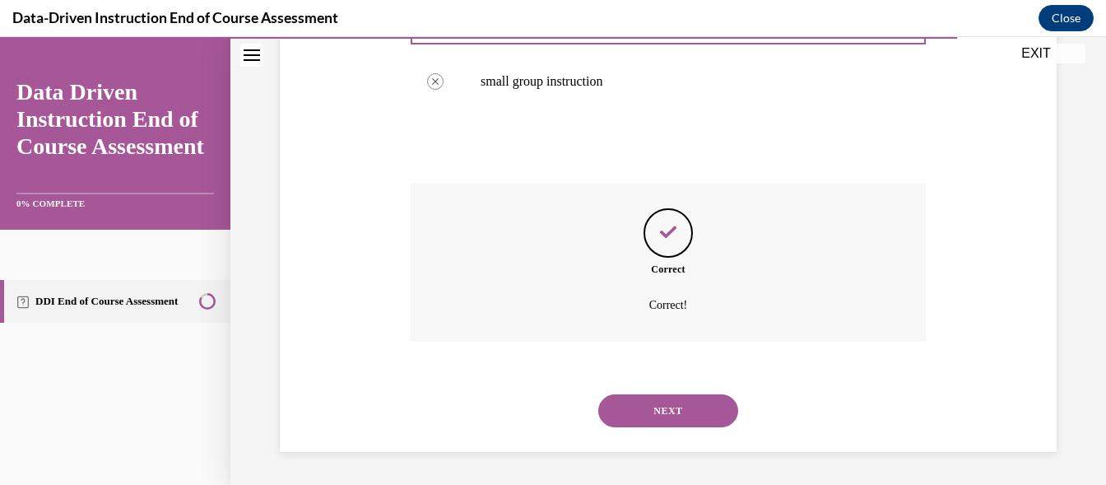
scroll to position [549, 0]
click at [699, 407] on button "NEXT" at bounding box center [669, 410] width 140 height 33
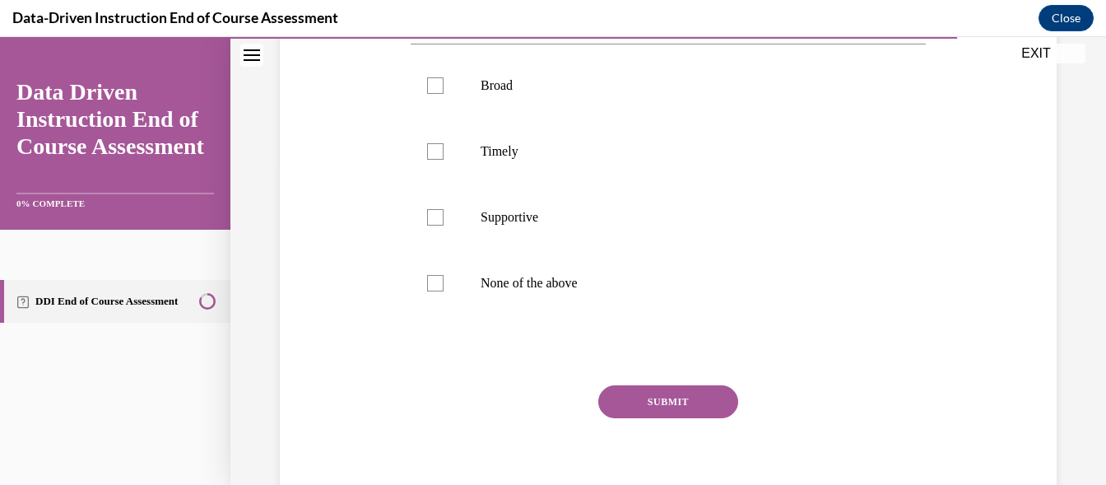
scroll to position [321, 0]
click at [428, 158] on div at bounding box center [435, 150] width 16 height 16
click at [428, 158] on input "Timely" at bounding box center [435, 150] width 16 height 16
checkbox input "true"
click at [431, 224] on div at bounding box center [435, 215] width 16 height 16
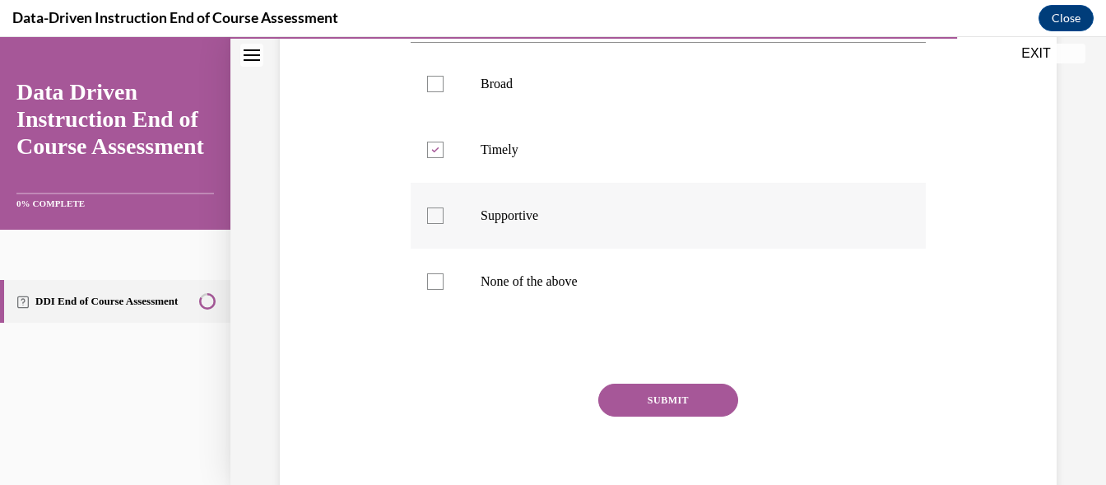
click at [431, 224] on input "Supportive" at bounding box center [435, 215] width 16 height 16
checkbox input "true"
click at [643, 417] on button "SUBMIT" at bounding box center [669, 400] width 140 height 33
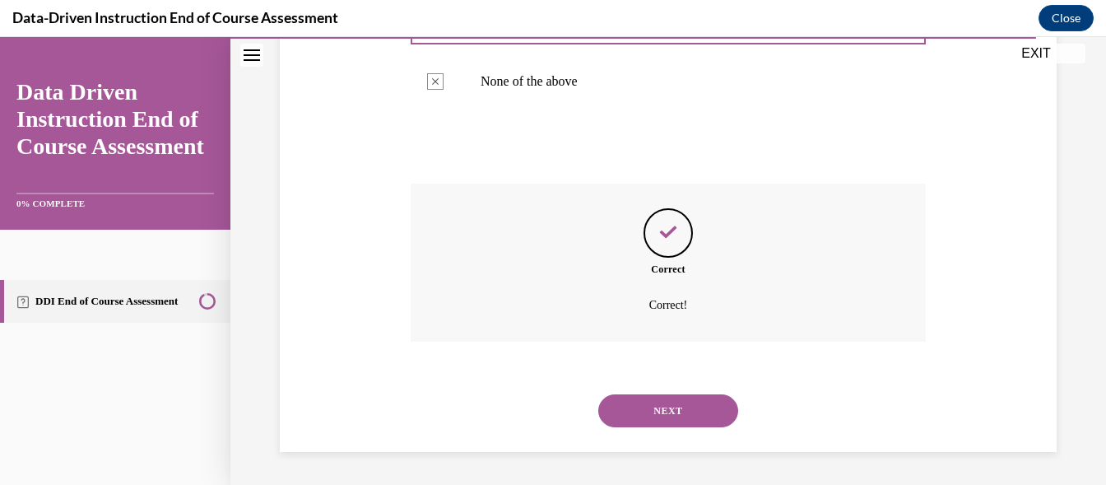
scroll to position [554, 0]
click at [650, 407] on button "NEXT" at bounding box center [669, 410] width 140 height 33
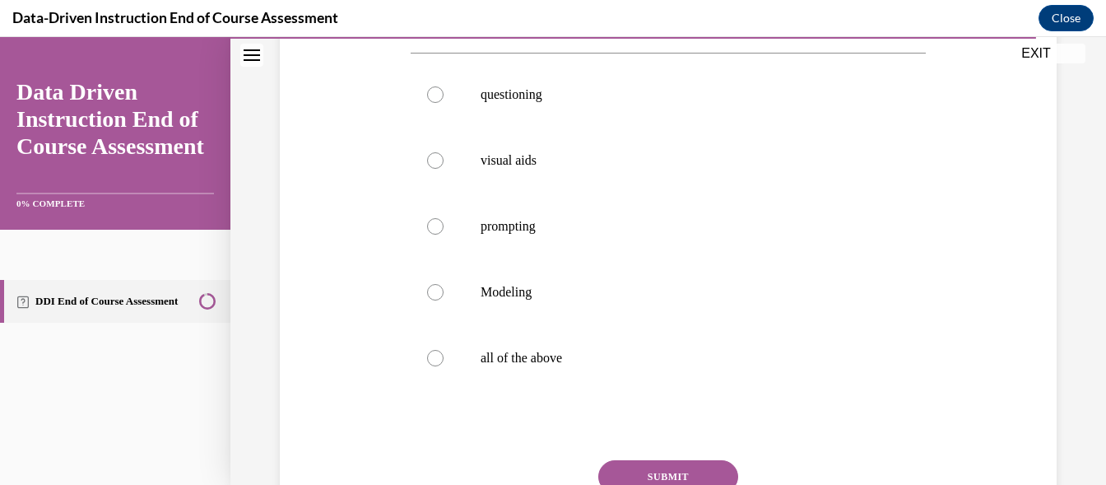
scroll to position [317, 0]
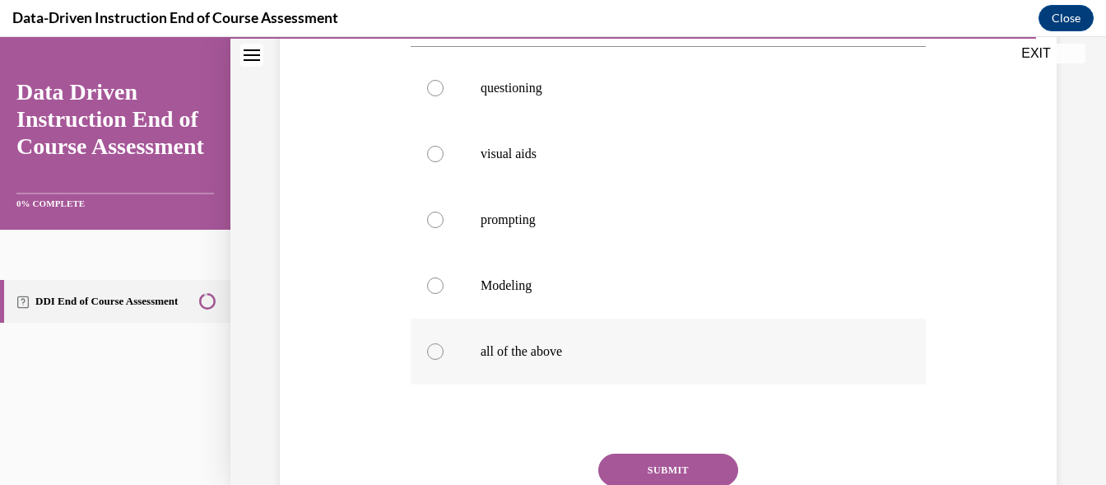
click at [432, 348] on div at bounding box center [435, 351] width 16 height 16
click at [432, 348] on input "all of the above" at bounding box center [435, 351] width 16 height 16
radio input "true"
click at [690, 462] on button "SUBMIT" at bounding box center [669, 470] width 140 height 33
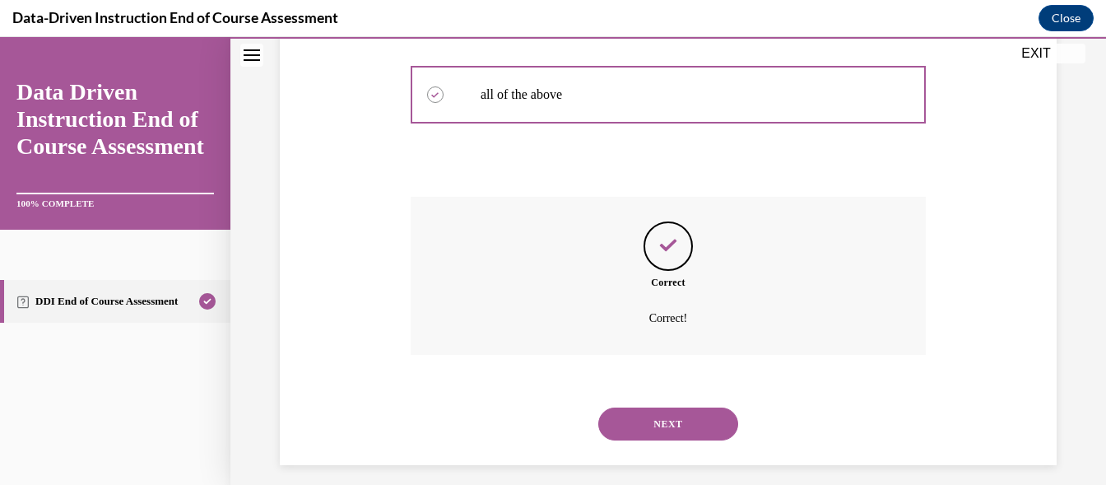
scroll to position [587, 0]
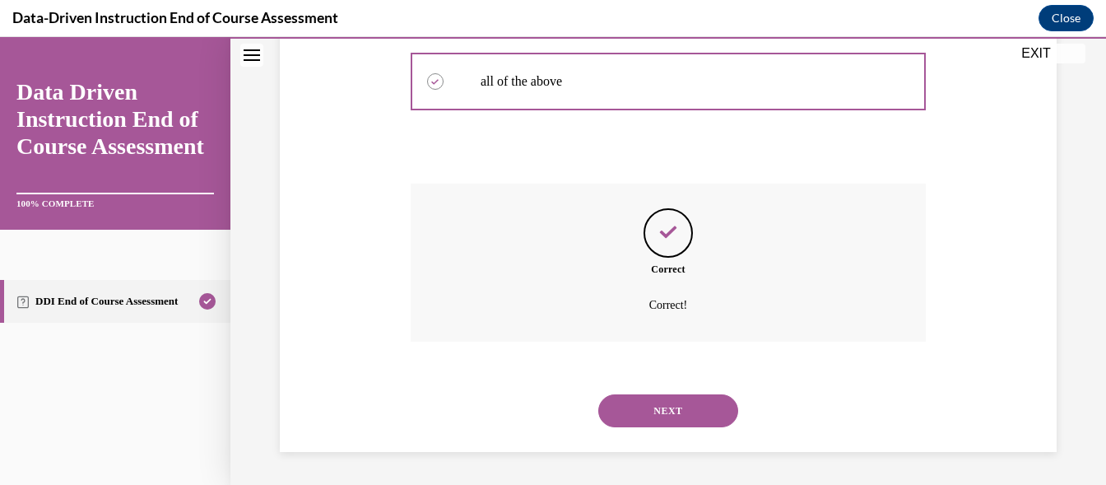
click at [694, 410] on button "NEXT" at bounding box center [669, 410] width 140 height 33
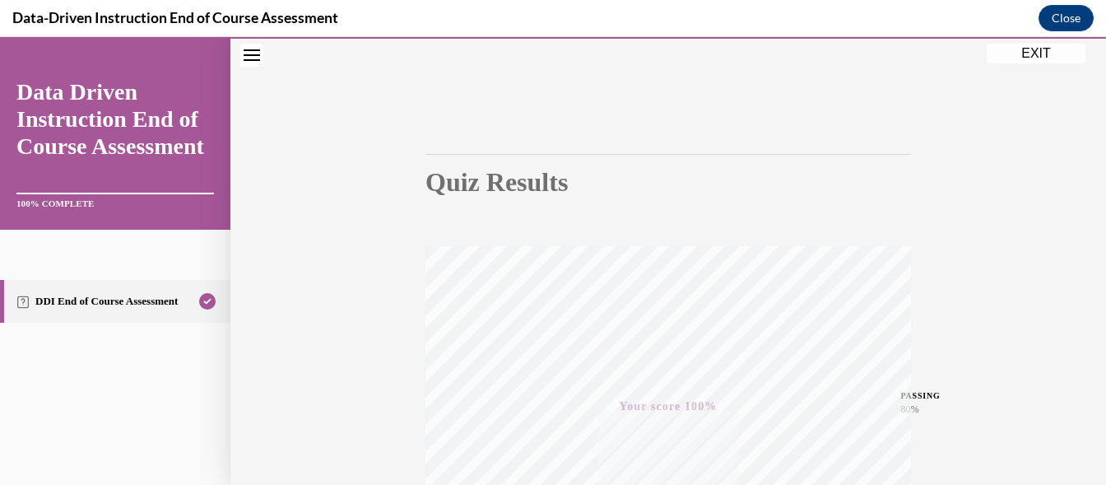
scroll to position [0, 0]
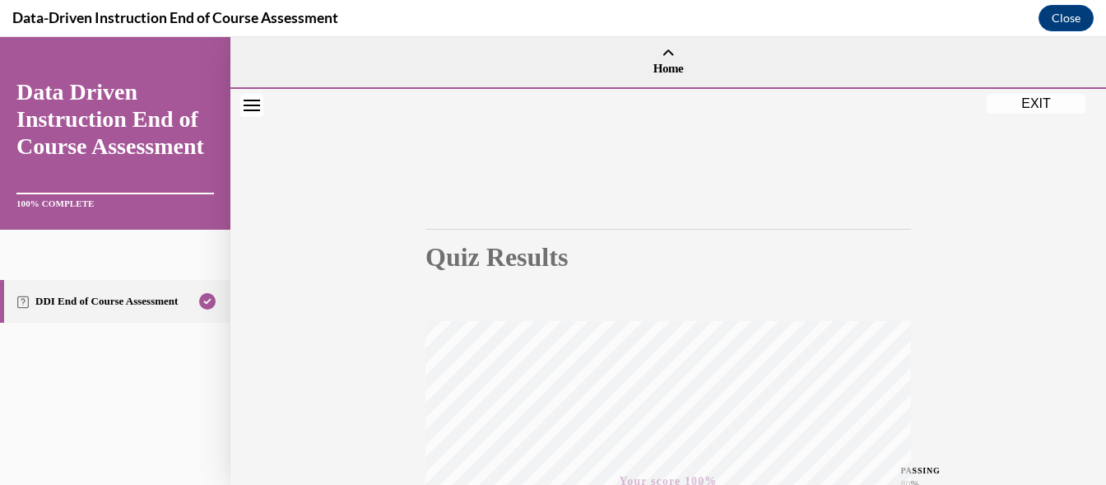
click at [1031, 98] on button "EXIT" at bounding box center [1036, 104] width 99 height 20
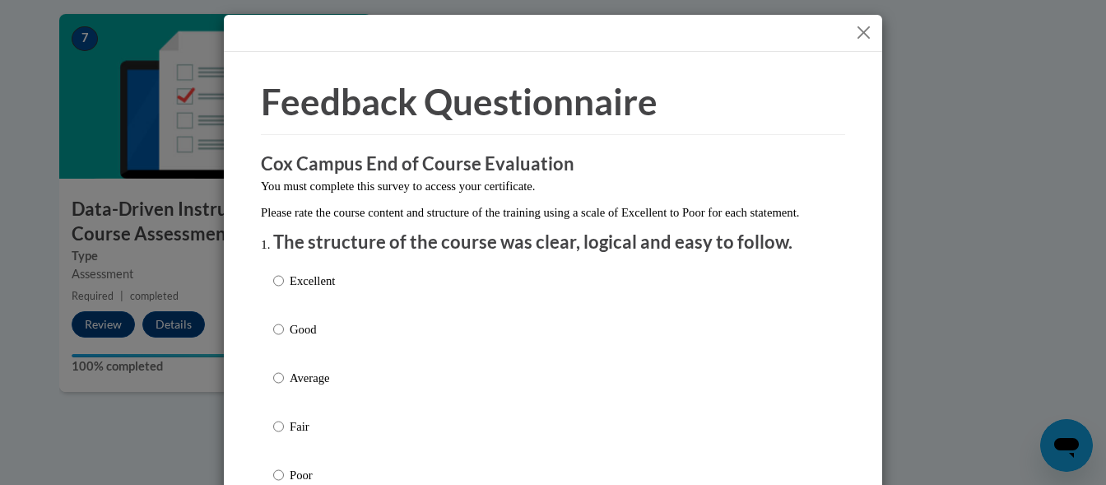
click at [860, 28] on button "Close" at bounding box center [864, 32] width 21 height 21
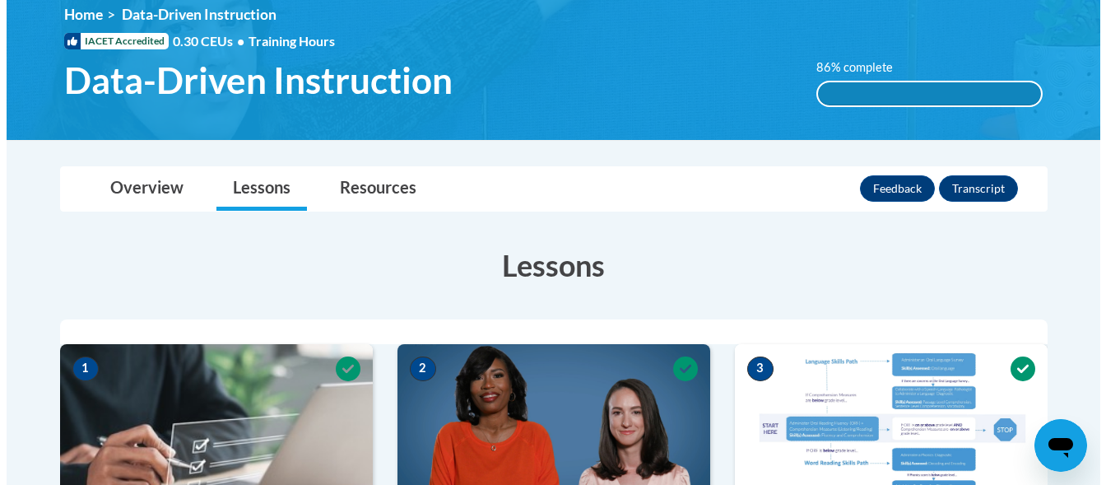
scroll to position [245, 0]
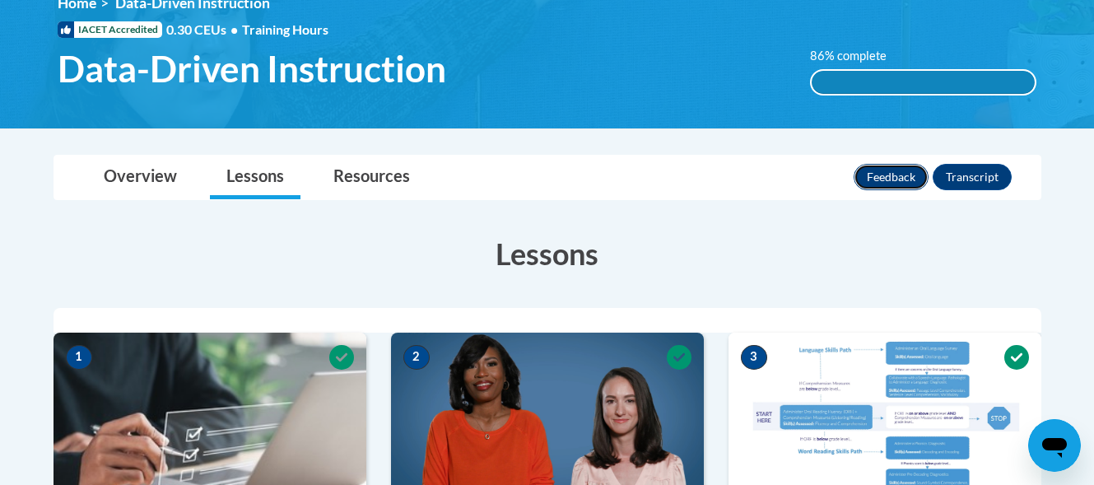
click at [895, 182] on button "Feedback" at bounding box center [891, 177] width 75 height 26
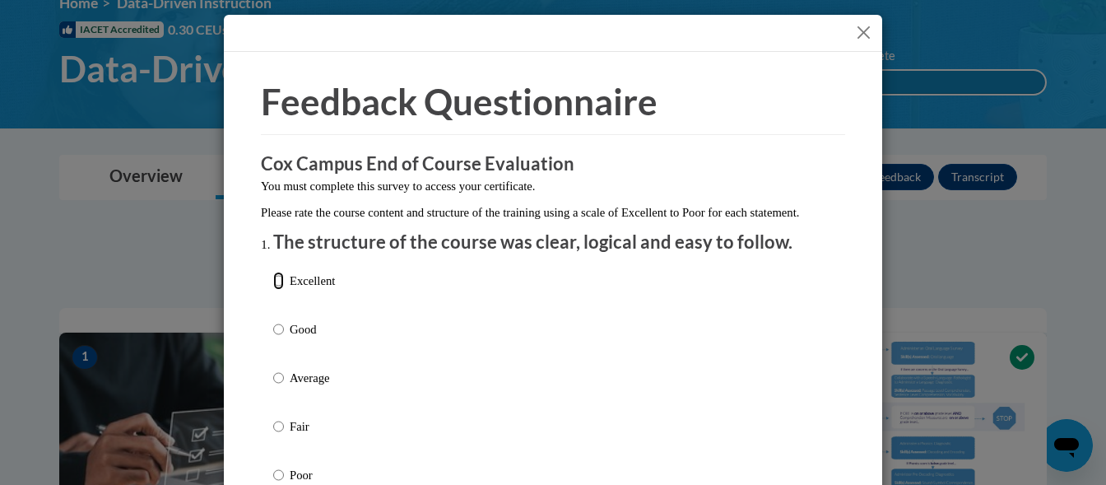
click at [273, 290] on input "Excellent" at bounding box center [278, 281] width 11 height 18
radio input "true"
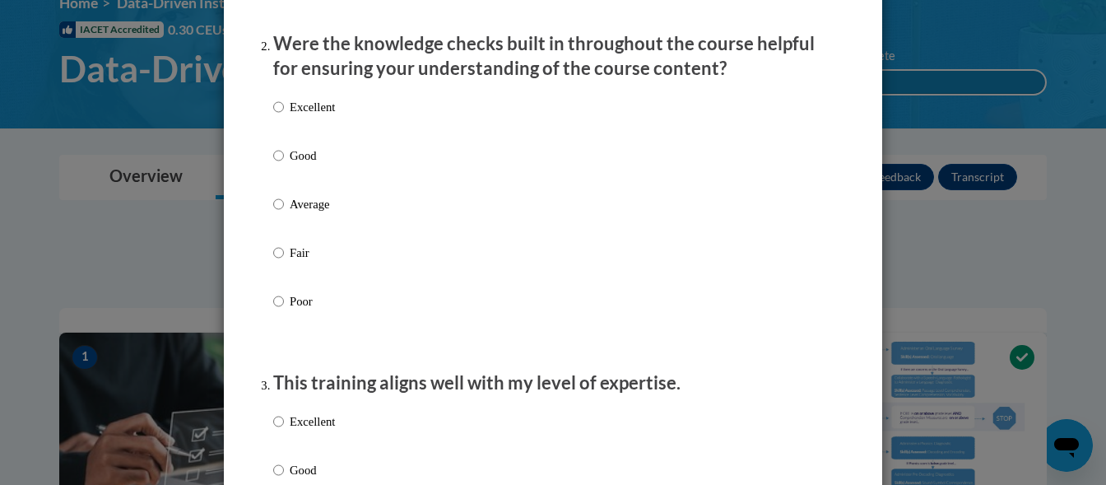
scroll to position [569, 0]
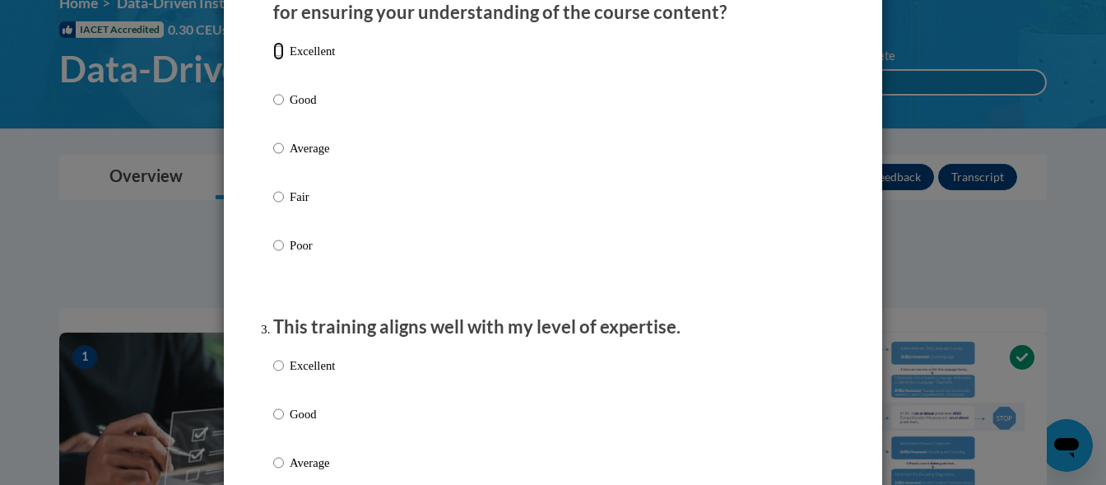
click at [273, 60] on input "Excellent" at bounding box center [278, 51] width 11 height 18
radio input "true"
click at [273, 375] on input "Excellent" at bounding box center [278, 365] width 11 height 18
radio input "true"
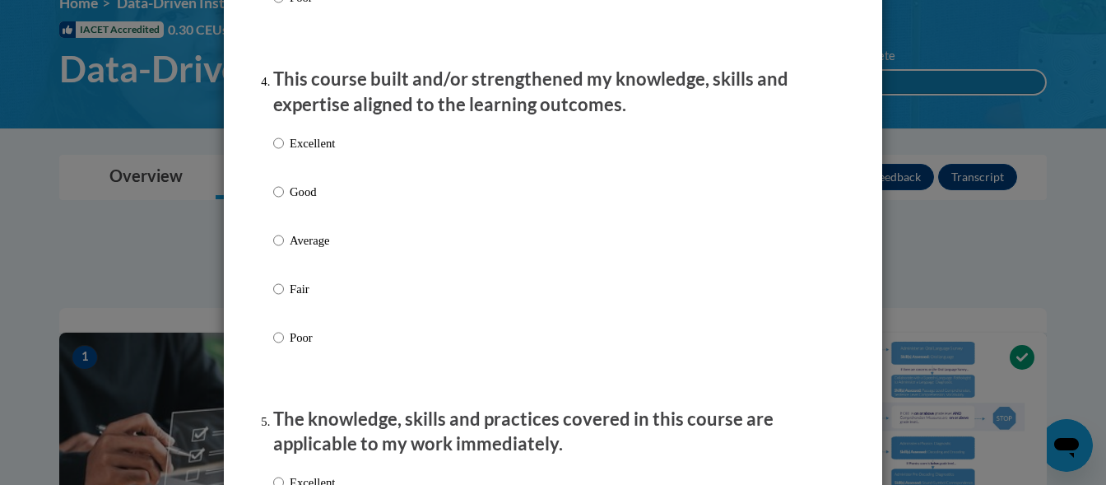
scroll to position [1144, 0]
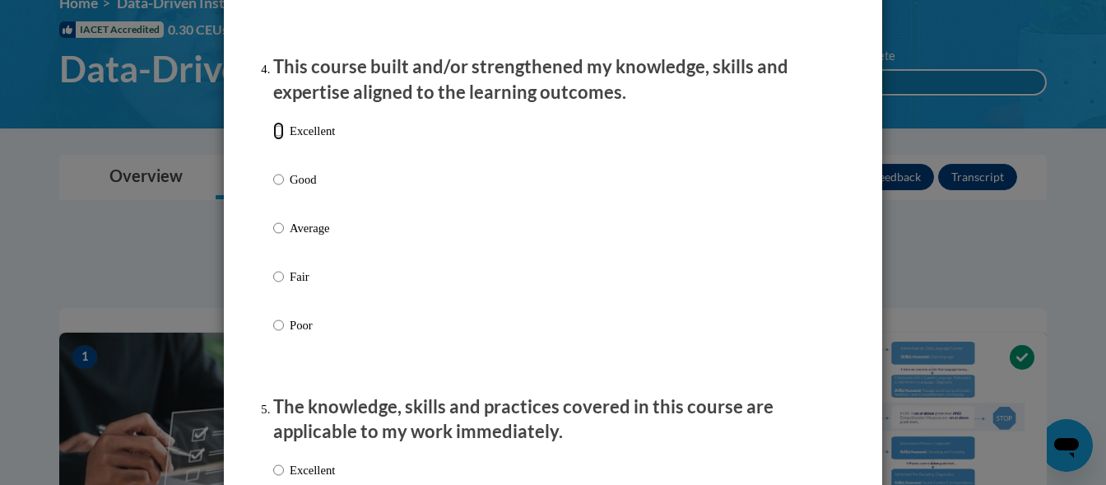
click at [275, 140] on input "Excellent" at bounding box center [278, 131] width 11 height 18
radio input "true"
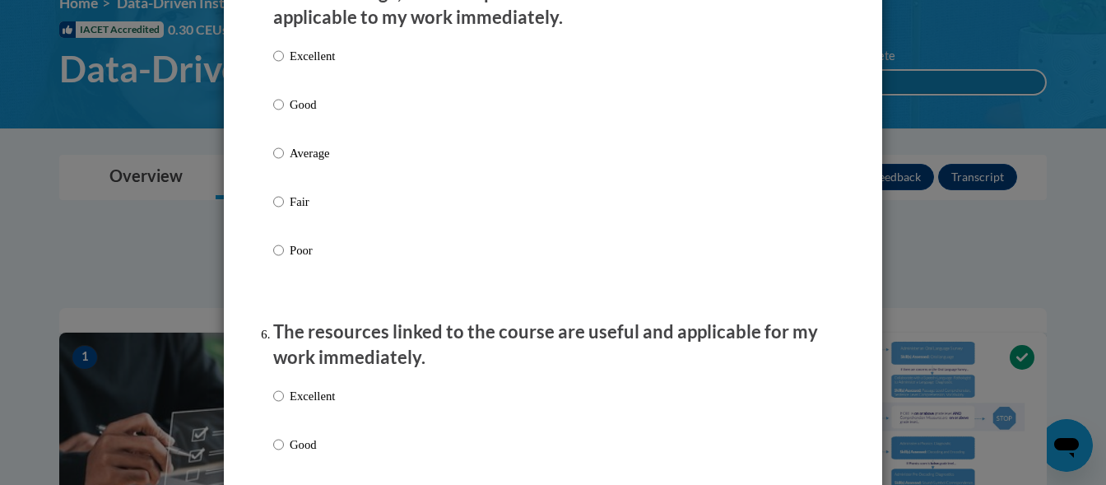
scroll to position [1551, 0]
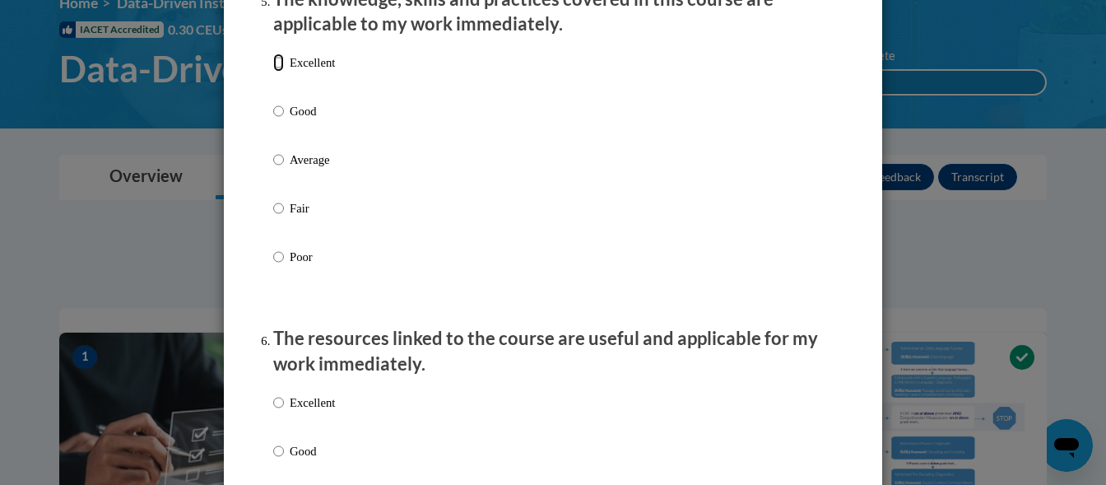
click at [275, 72] on input "Excellent" at bounding box center [278, 63] width 11 height 18
radio input "true"
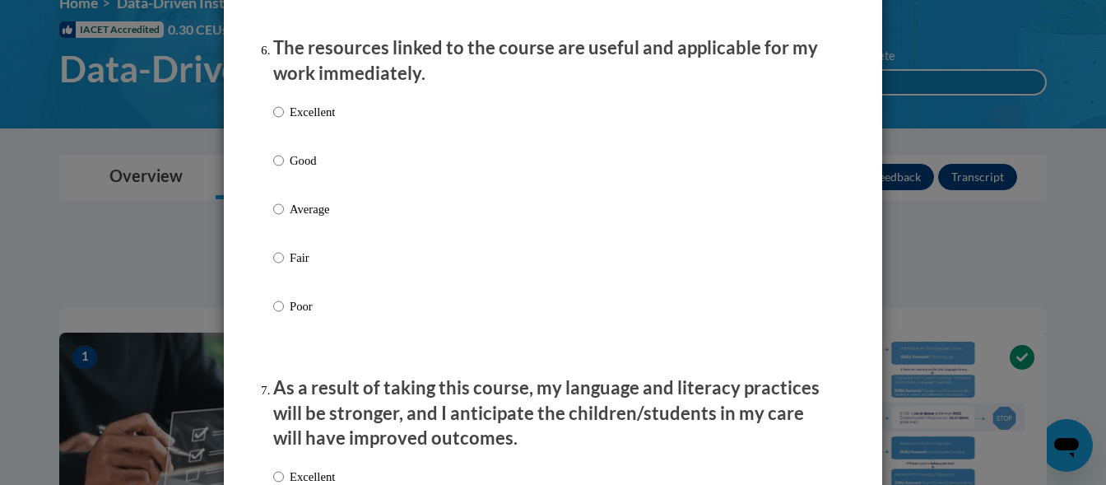
scroll to position [1836, 0]
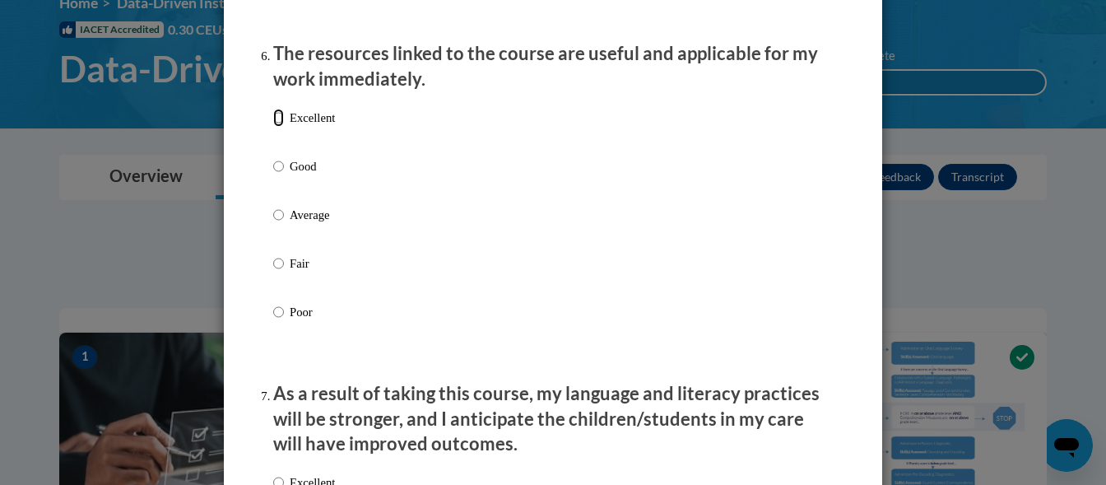
click at [273, 127] on input "Excellent" at bounding box center [278, 118] width 11 height 18
radio input "true"
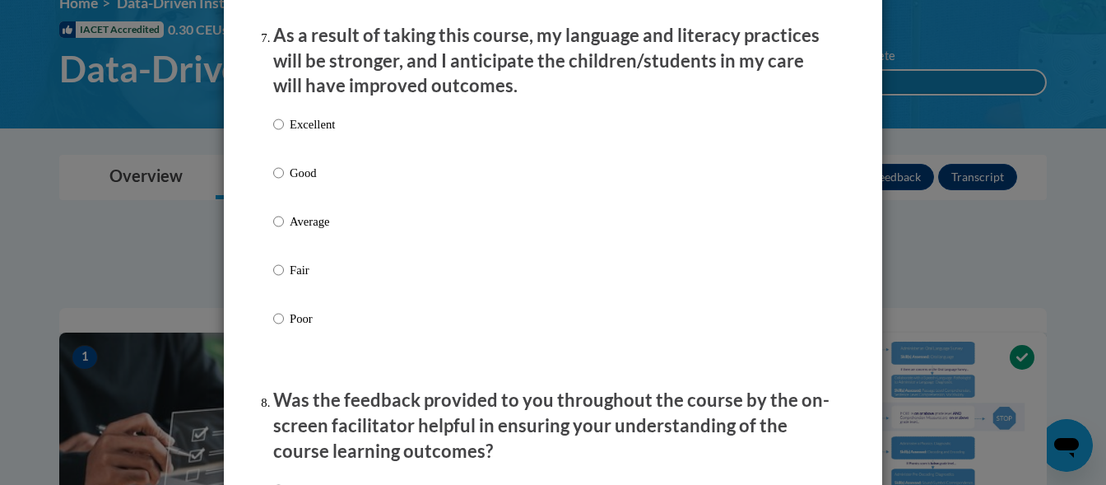
scroll to position [2182, 0]
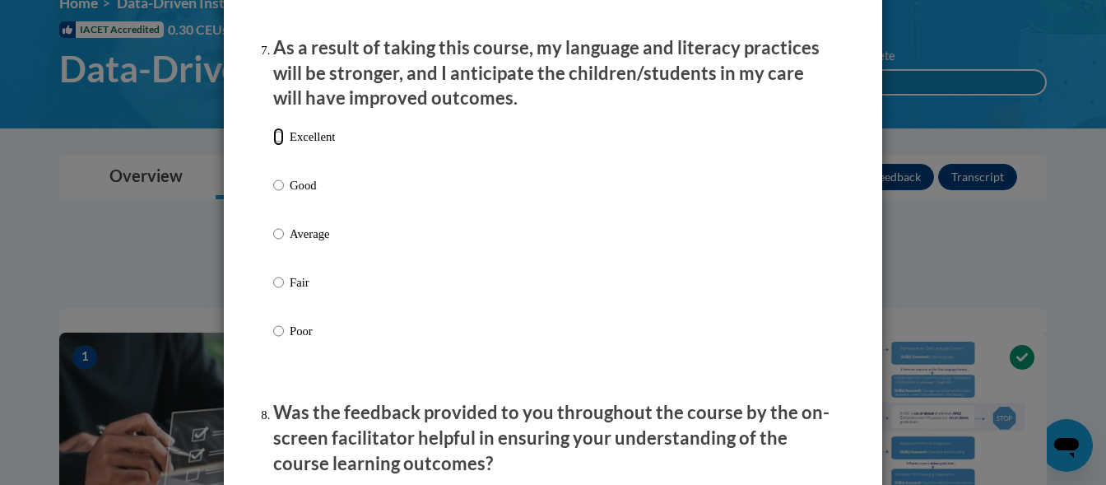
click at [275, 146] on input "Excellent" at bounding box center [278, 137] width 11 height 18
radio input "true"
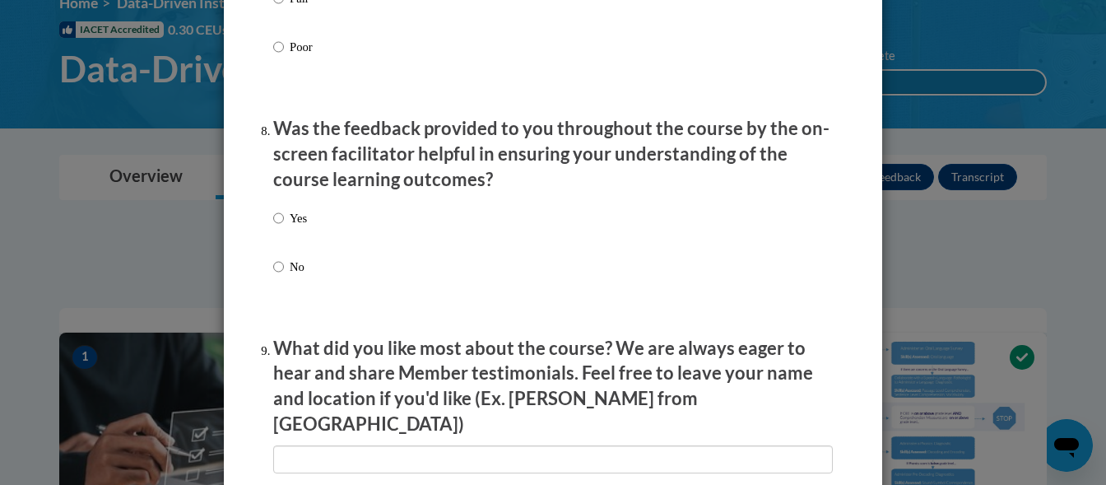
scroll to position [2565, 0]
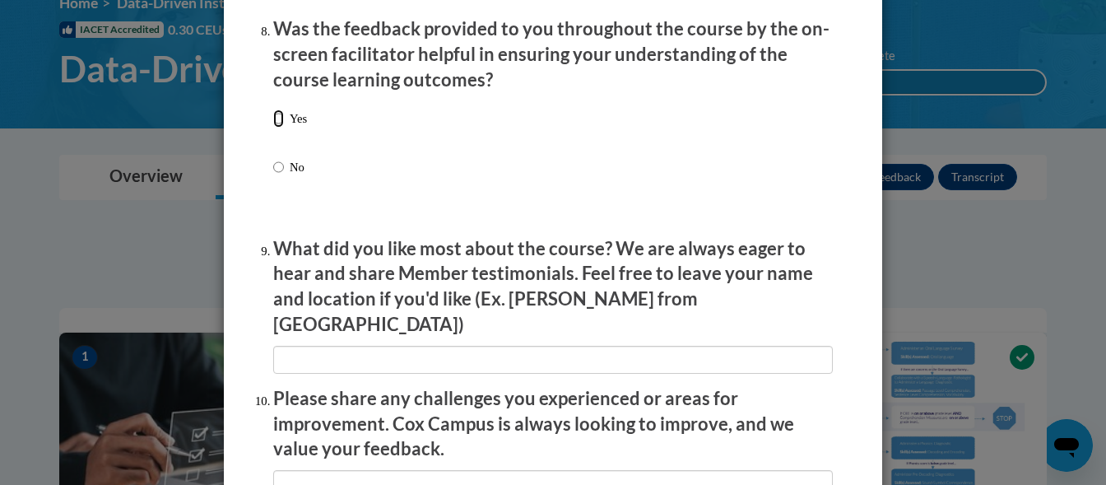
click at [275, 128] on input "Yes" at bounding box center [278, 118] width 11 height 18
radio input "true"
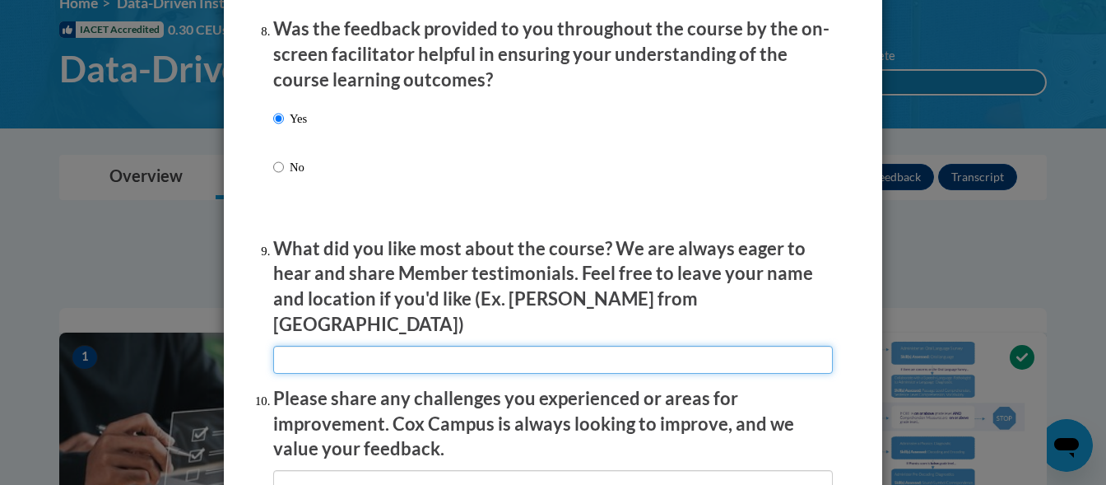
click at [297, 348] on input "textbox" at bounding box center [553, 360] width 560 height 28
type input "The examples"
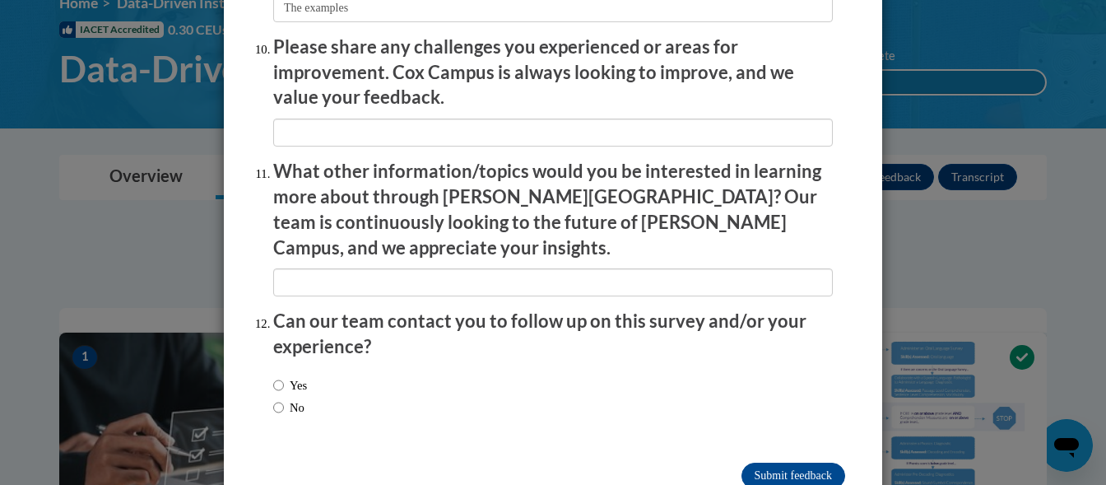
scroll to position [2936, 0]
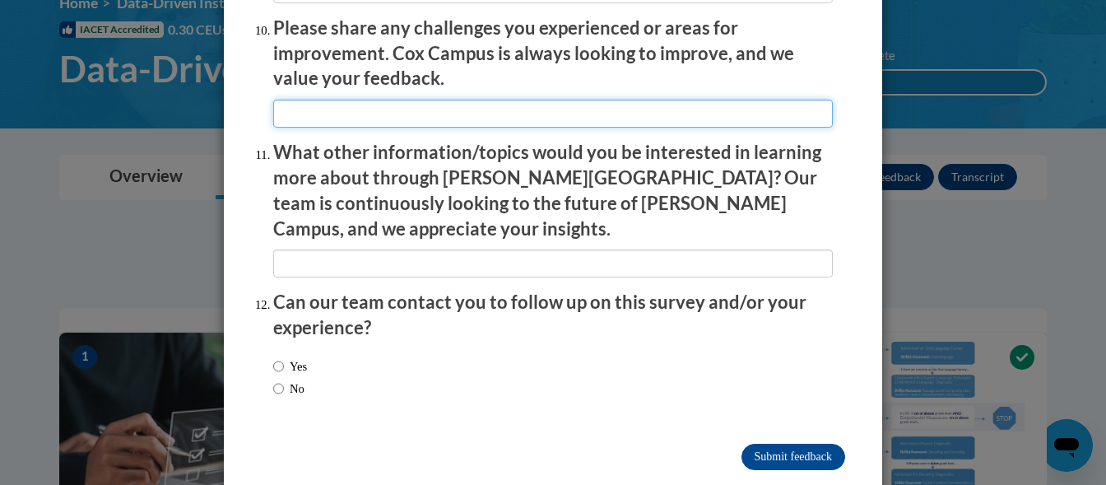
click at [286, 100] on input "textbox" at bounding box center [553, 114] width 560 height 28
type input "N"
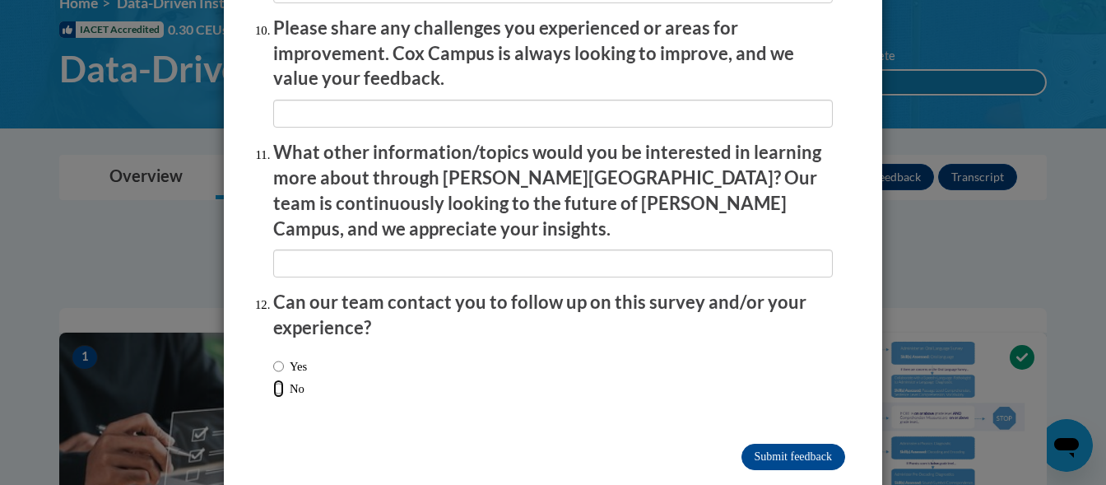
click at [273, 380] on input "No" at bounding box center [278, 389] width 11 height 18
radio input "true"
click at [784, 444] on input "Submit feedback" at bounding box center [794, 457] width 104 height 26
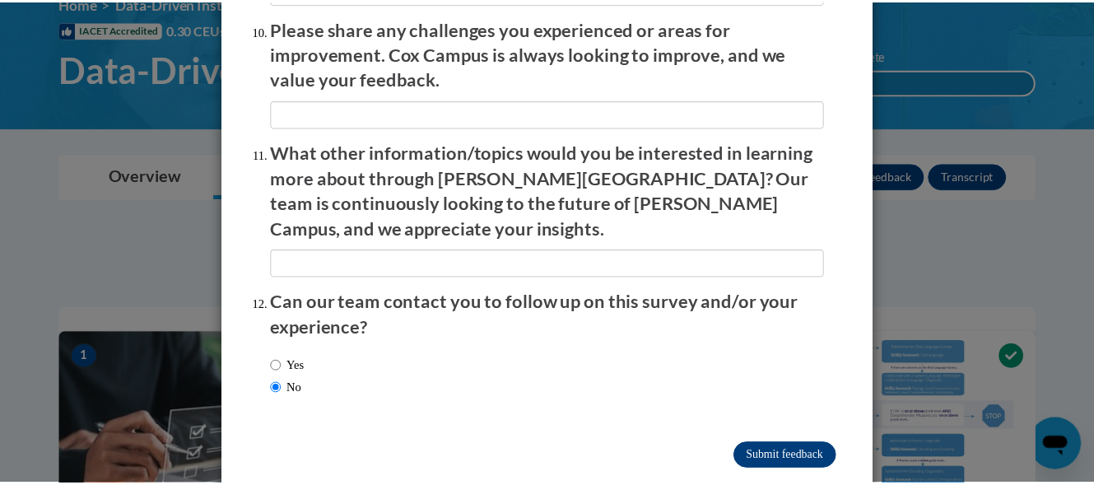
scroll to position [0, 0]
